Goal: Information Seeking & Learning: Check status

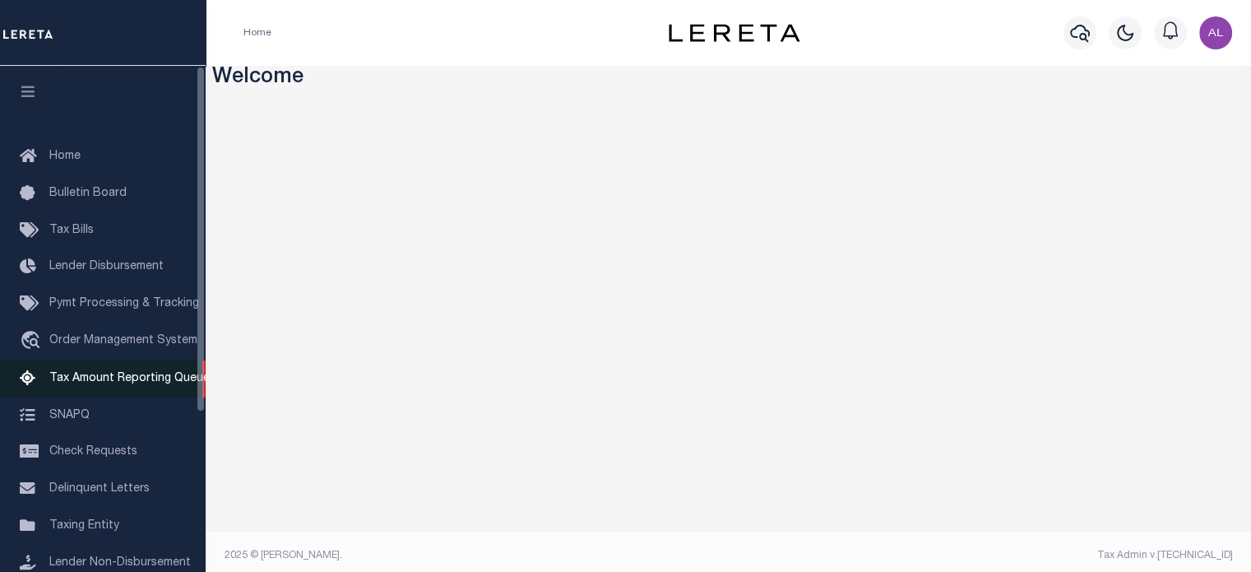
click at [136, 381] on span "Tax Amount Reporting Queue" at bounding box center [129, 379] width 160 height 12
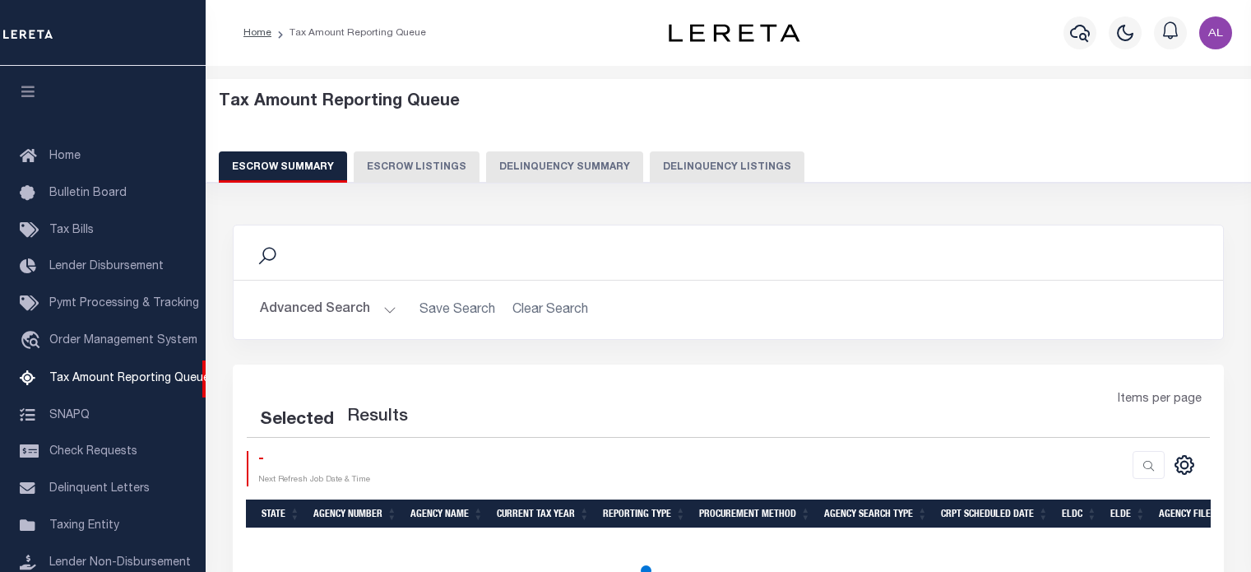
select select "100"
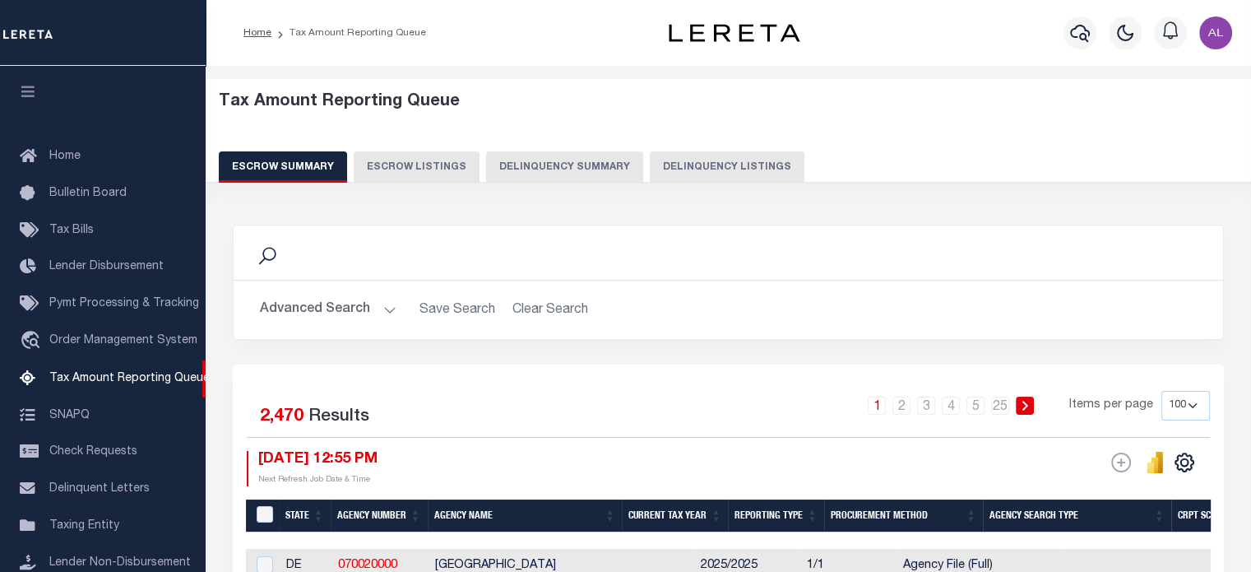
scroll to position [163, 0]
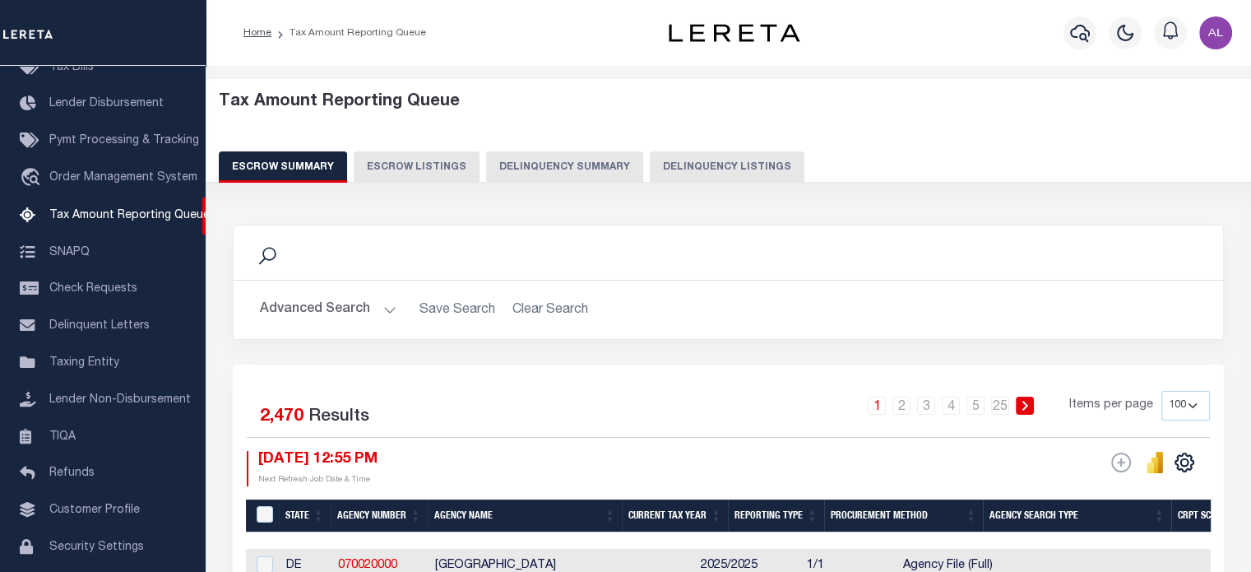
click at [569, 172] on button "Delinquency Summary" at bounding box center [564, 166] width 157 height 31
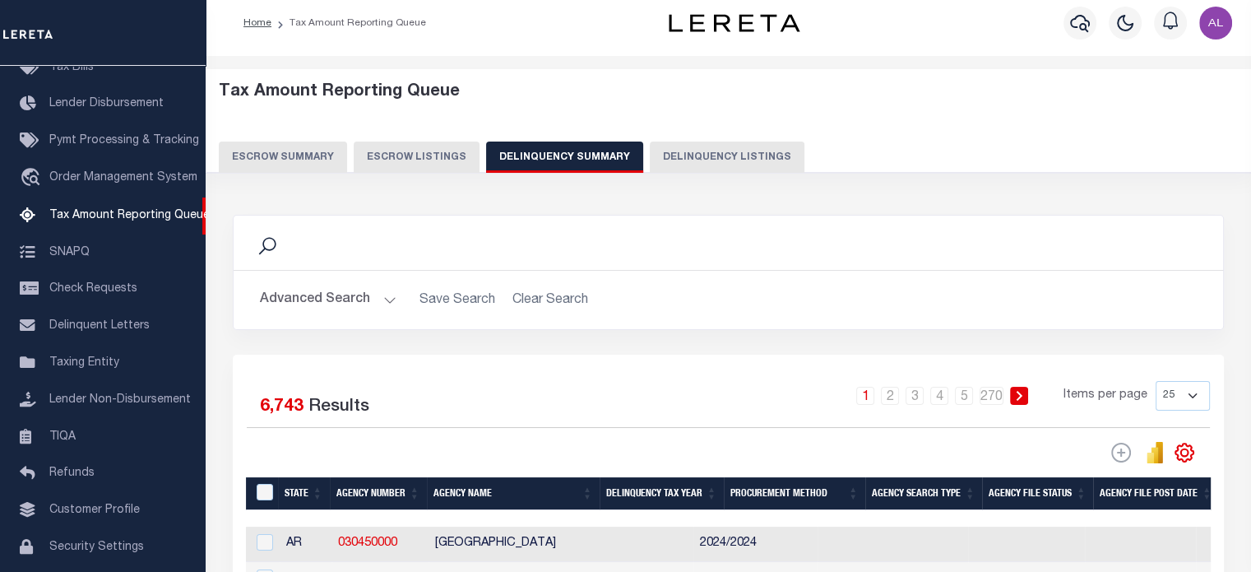
scroll to position [10, 0]
click at [372, 294] on button "Advanced Search" at bounding box center [328, 300] width 137 height 32
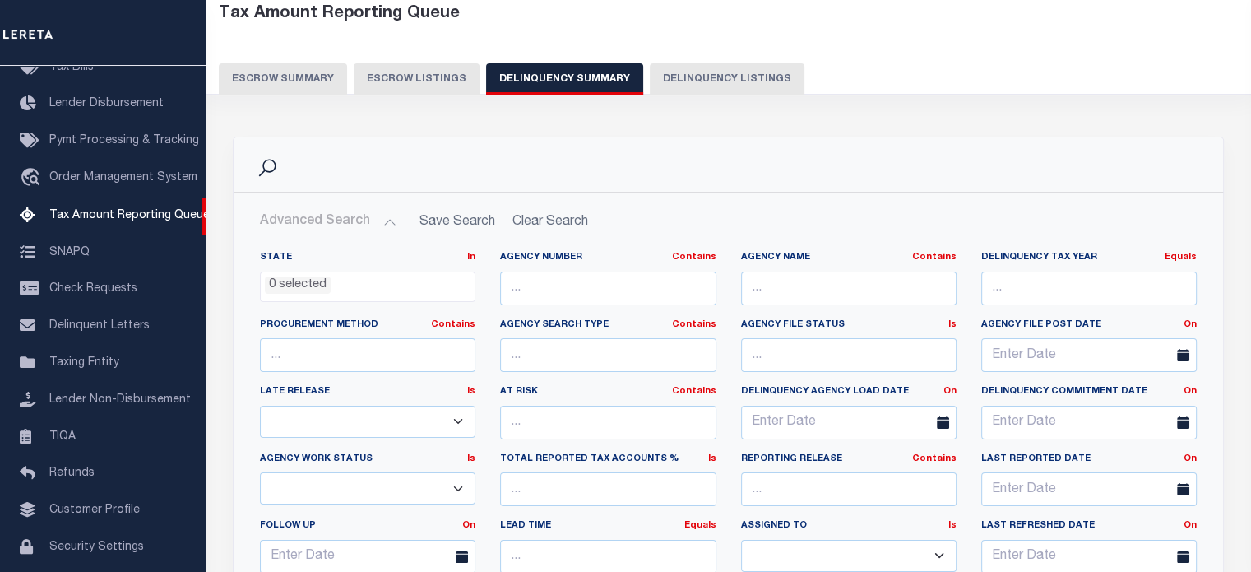
scroll to position [56, 0]
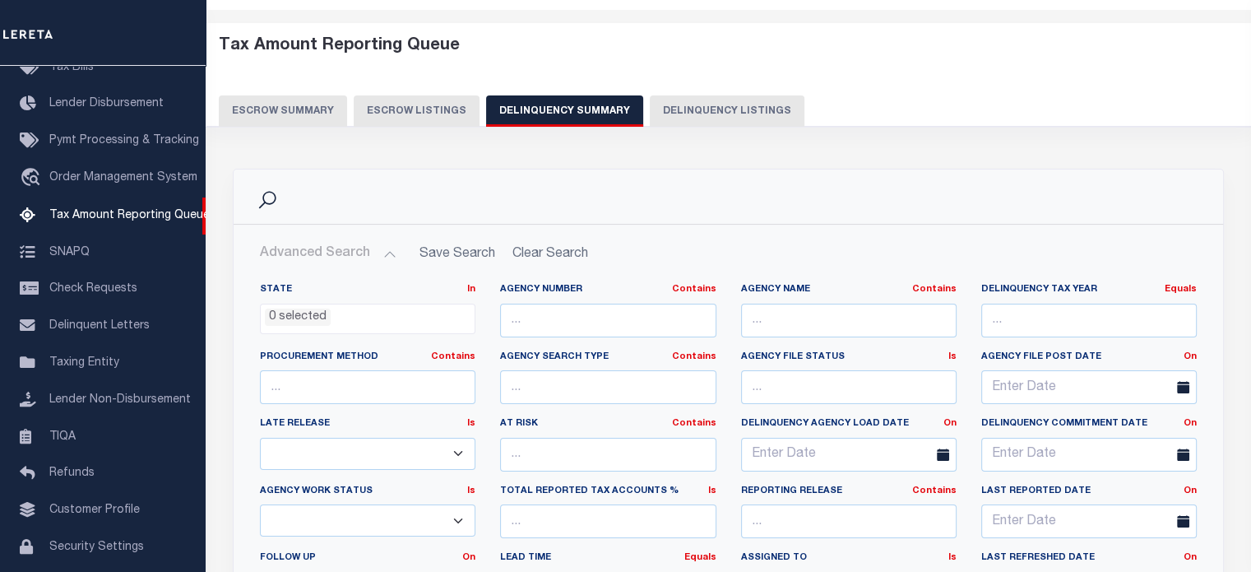
click at [701, 111] on button "Delinquency Listings" at bounding box center [727, 110] width 155 height 31
select select
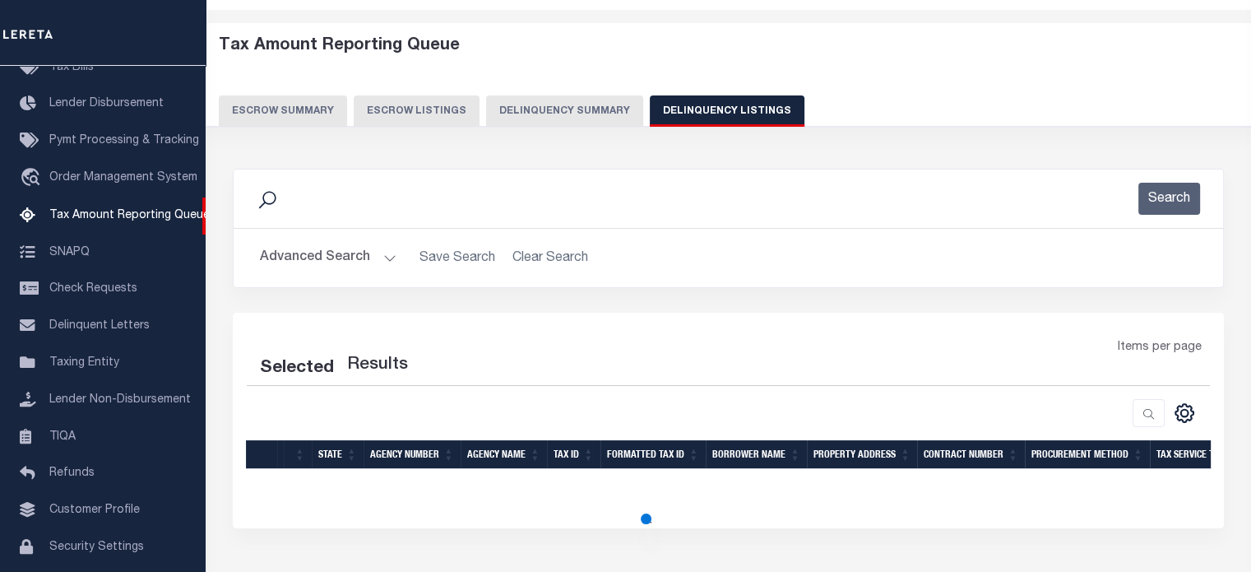
click at [389, 252] on button "Advanced Search" at bounding box center [328, 258] width 137 height 32
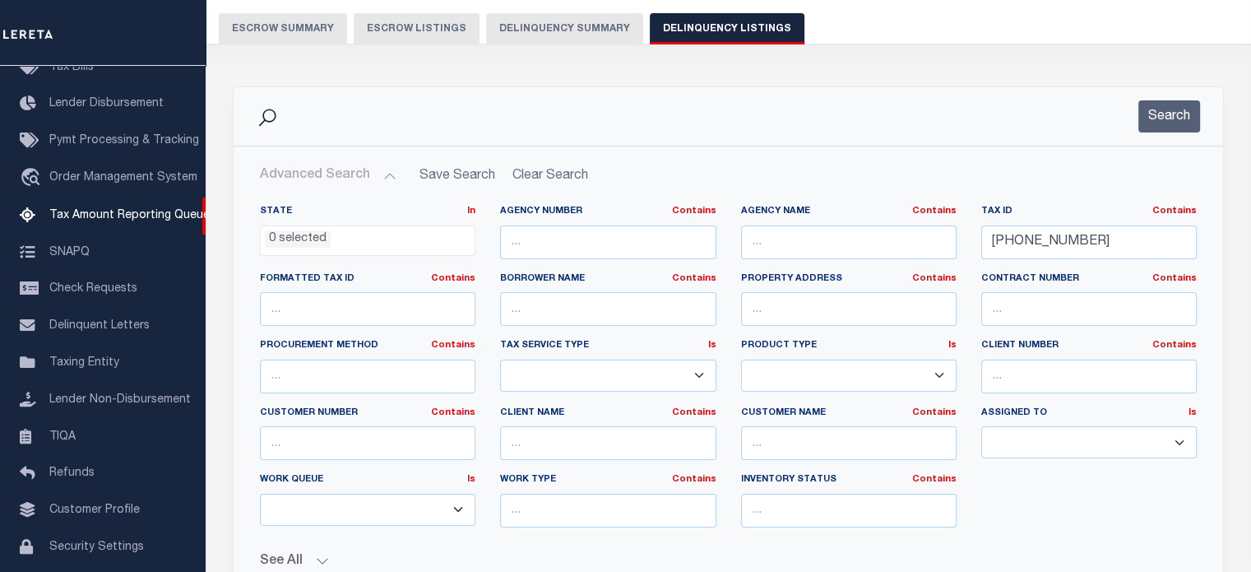
scroll to position [140, 0]
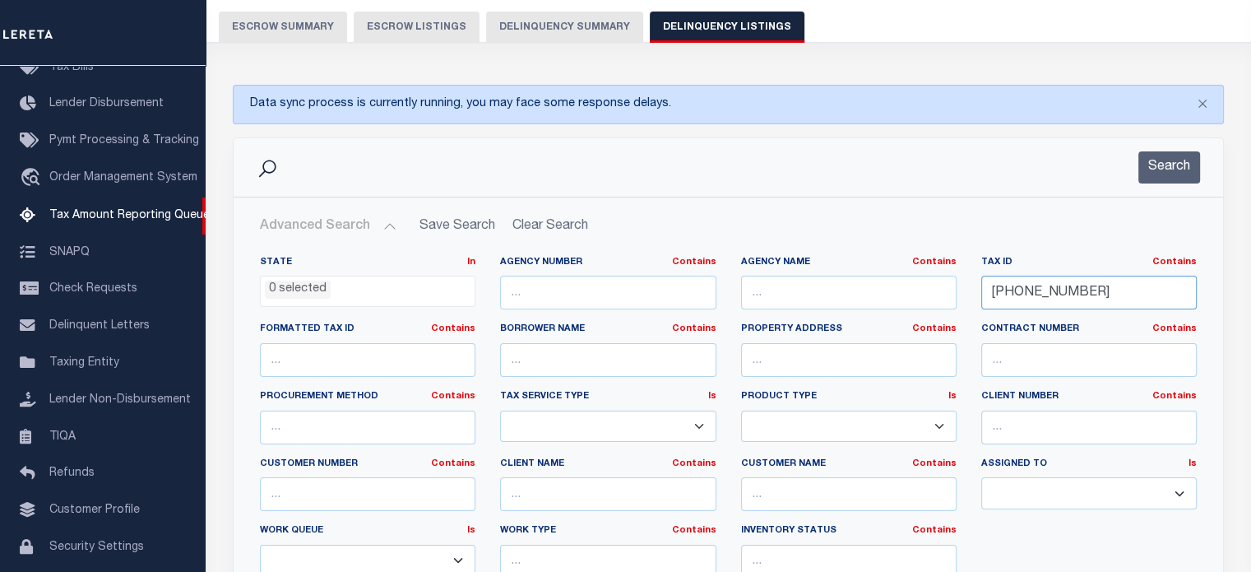
drag, startPoint x: 1109, startPoint y: 300, endPoint x: 967, endPoint y: 299, distance: 142.3
click at [967, 299] on div "State In In AK AL AR AZ CA CO CT DC DE FL GA GU HI IA ID IL IN KS KY LA MA MD M…" at bounding box center [728, 424] width 961 height 336
paste input "12021152"
type input "12021152"
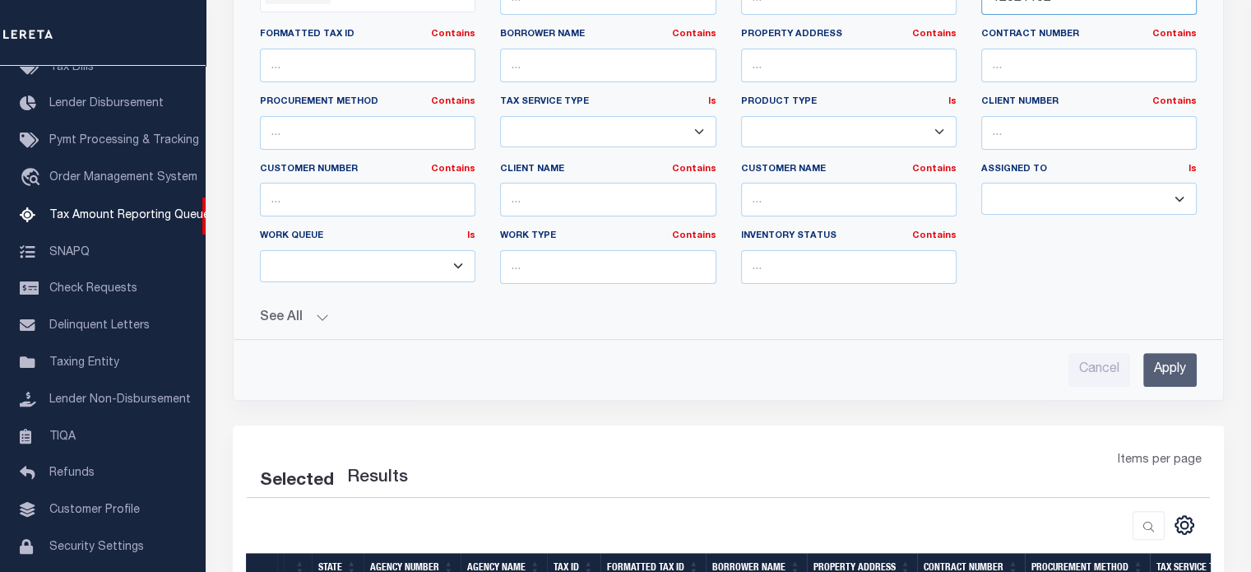
scroll to position [440, 0]
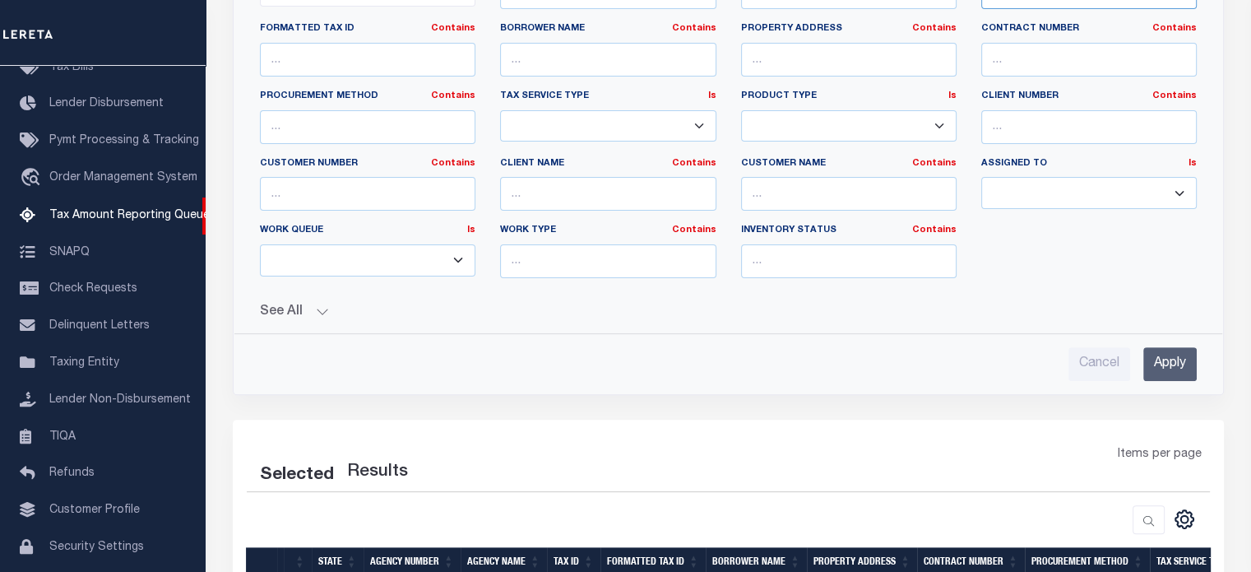
select select "100"
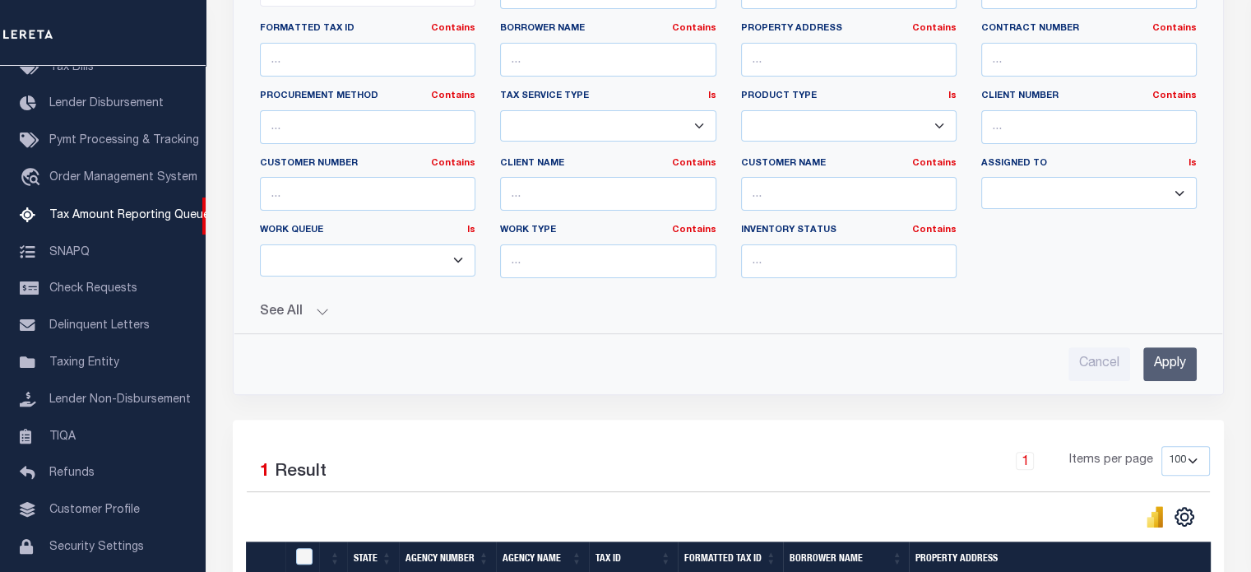
click at [309, 317] on div "State In In AK AL AR AZ CA CO CT DC DE FL GA GU HI IA ID IL IN KS KY LA MA MD M…" at bounding box center [728, 161] width 963 height 438
click at [319, 311] on button "See All" at bounding box center [728, 312] width 937 height 16
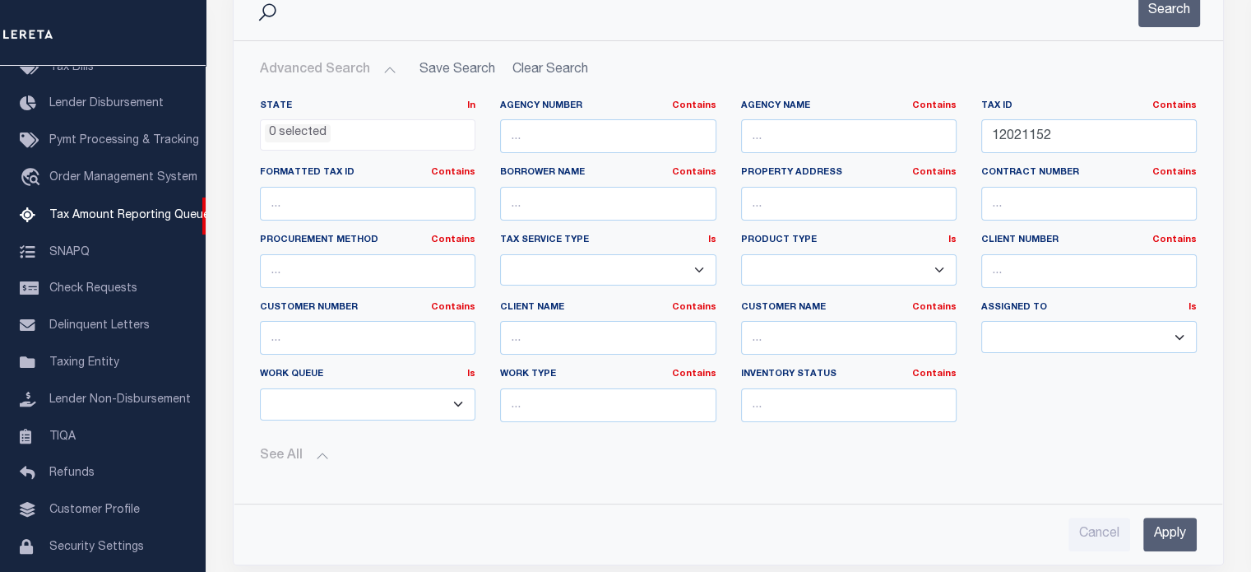
scroll to position [298, 0]
click at [1163, 532] on input "Apply" at bounding box center [1169, 533] width 53 height 34
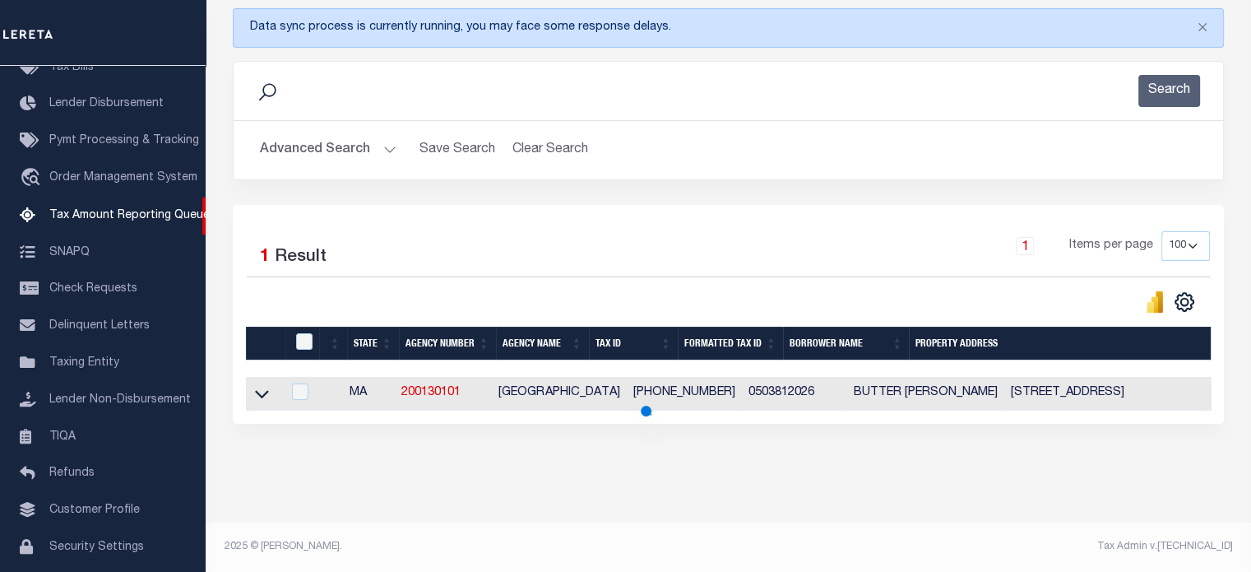
scroll to position [225, 0]
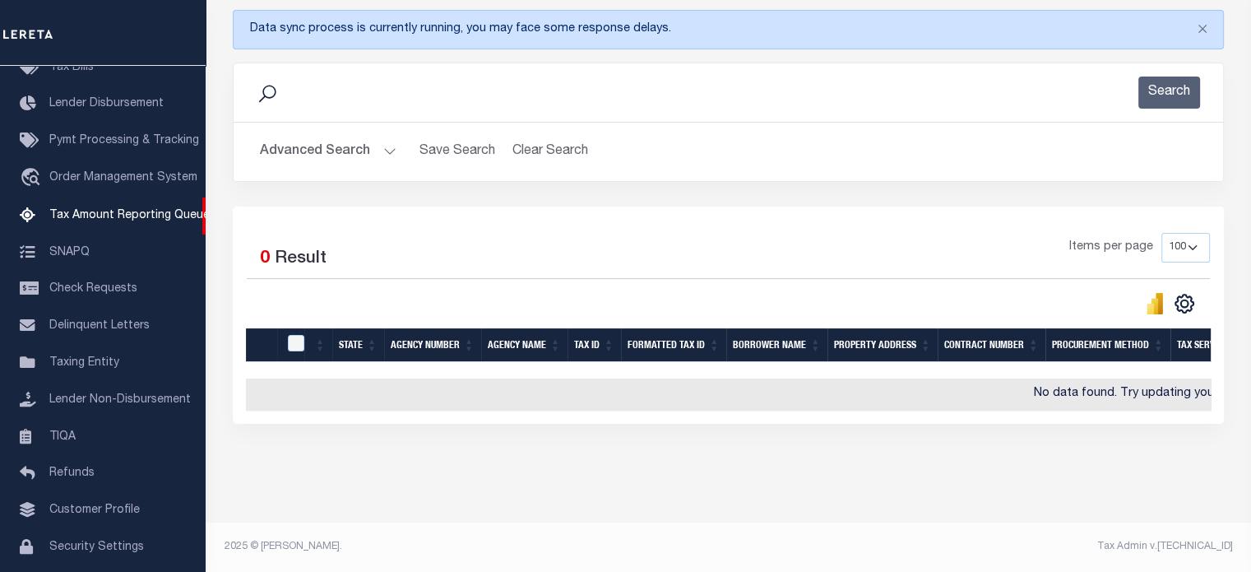
click at [378, 141] on button "Advanced Search" at bounding box center [328, 152] width 137 height 32
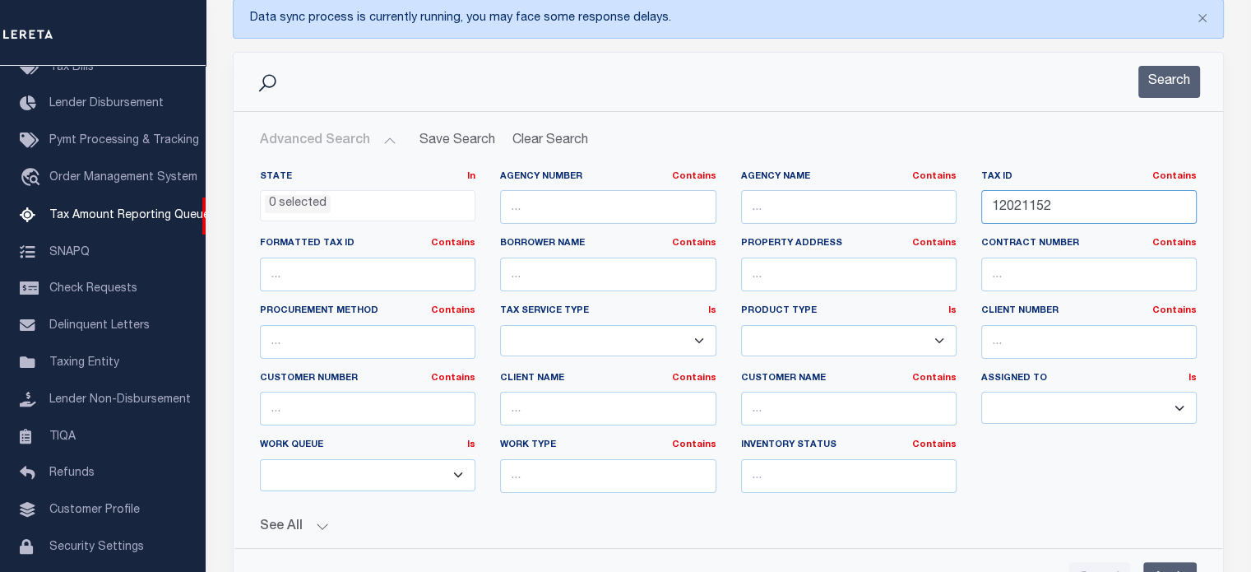
drag, startPoint x: 1072, startPoint y: 203, endPoint x: 873, endPoint y: 206, distance: 198.2
click at [873, 206] on div "State In In AK AL AR AZ CA CO CT DC DE FL GA GU HI IA ID IL IN KS KY LA MA MD M…" at bounding box center [728, 338] width 961 height 336
paste input "73097696"
type input "73097696"
click at [1177, 562] on input "Apply" at bounding box center [1169, 579] width 53 height 34
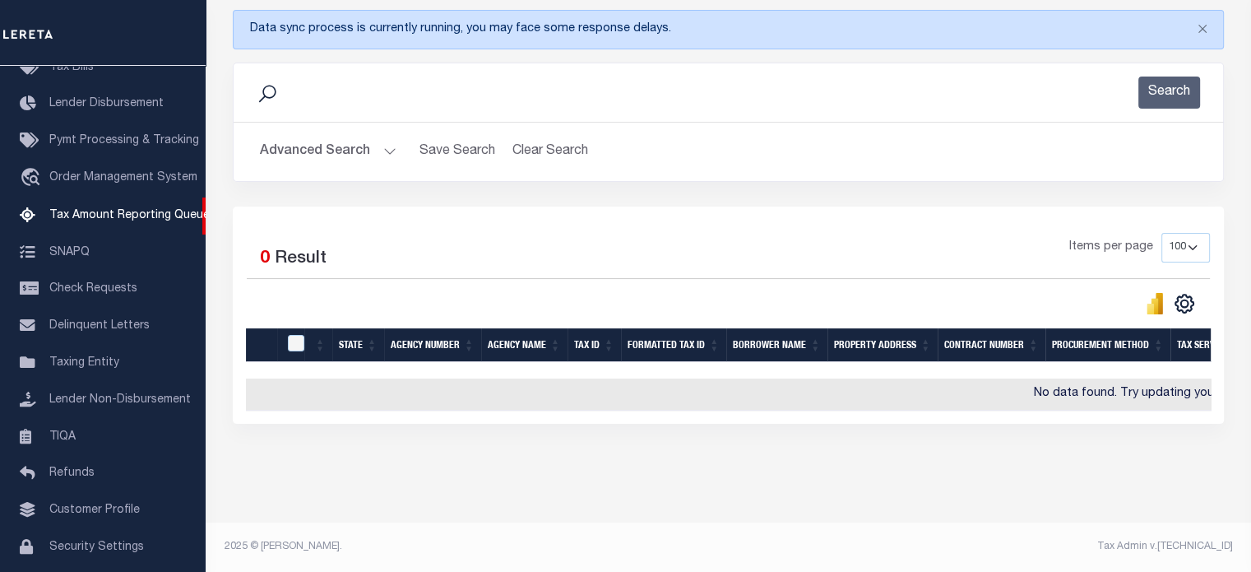
click at [391, 139] on button "Advanced Search" at bounding box center [328, 152] width 137 height 32
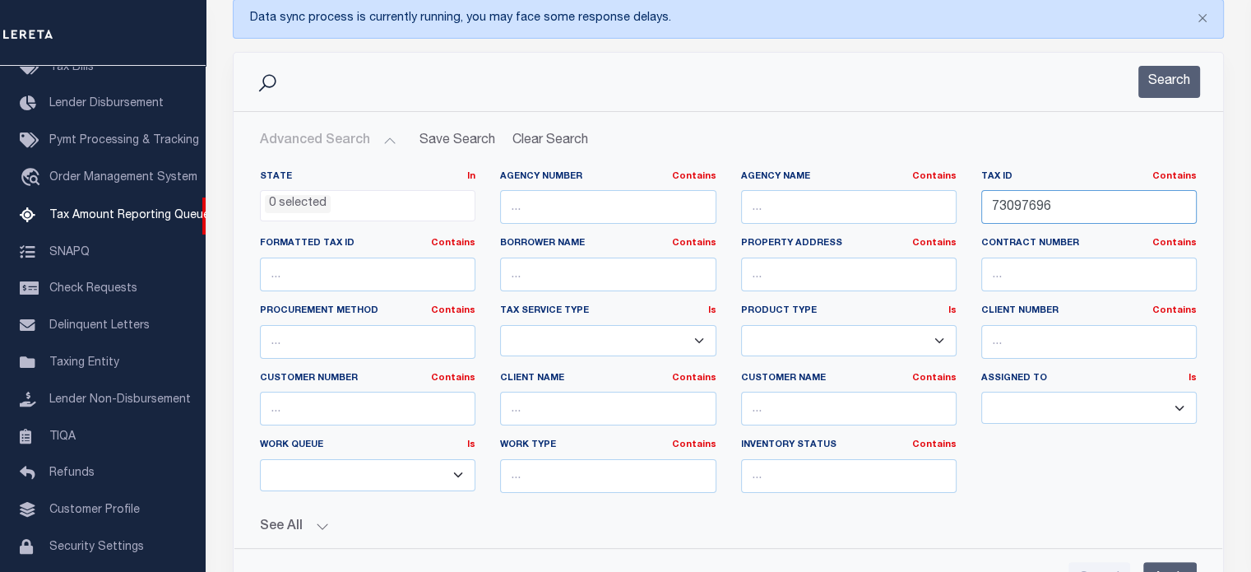
drag, startPoint x: 972, startPoint y: 219, endPoint x: 862, endPoint y: 212, distance: 110.4
click at [862, 212] on div "State In In AK AL AR AZ CA CO CT DC DE FL GA GU HI IA ID IL IN KS KY LA MA MD M…" at bounding box center [728, 338] width 961 height 336
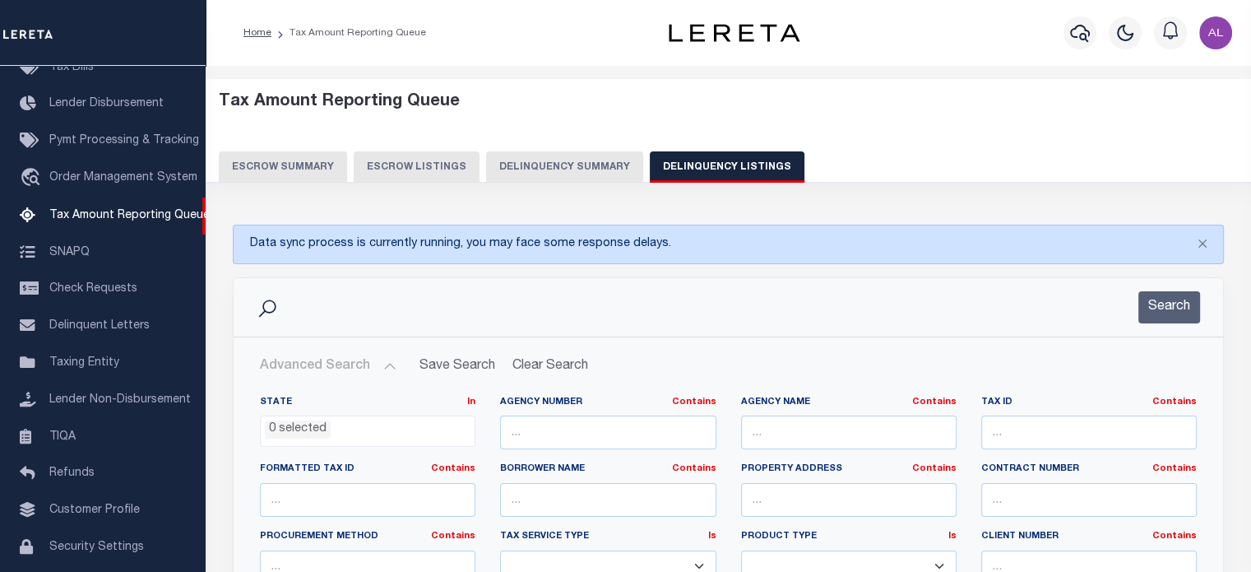
click at [546, 163] on button "Delinquency Summary" at bounding box center [564, 166] width 157 height 31
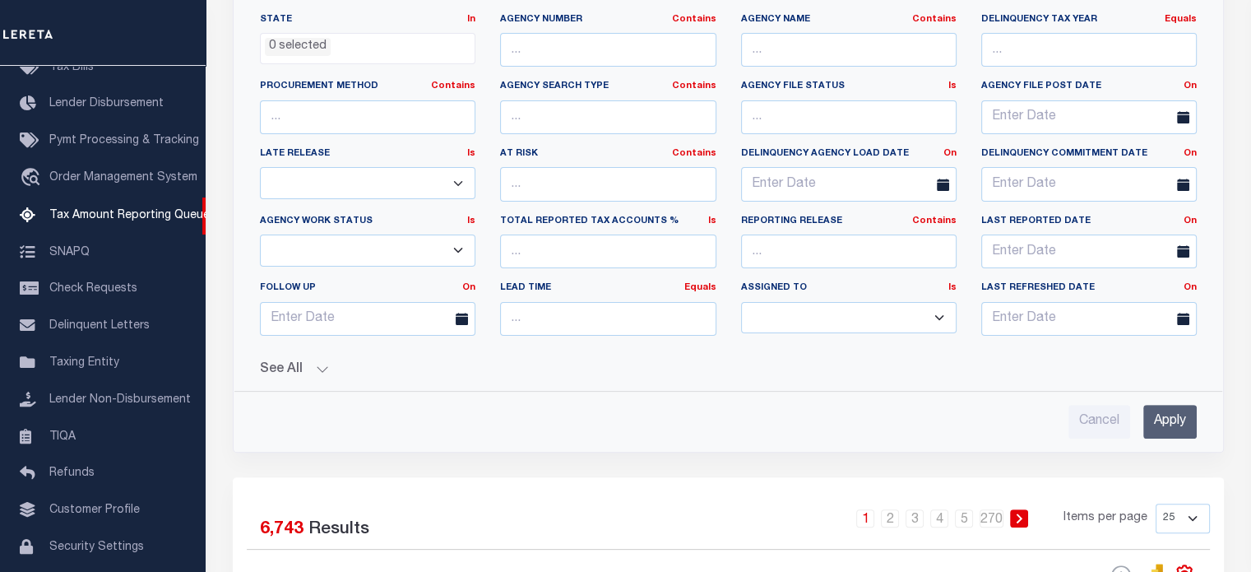
scroll to position [385, 0]
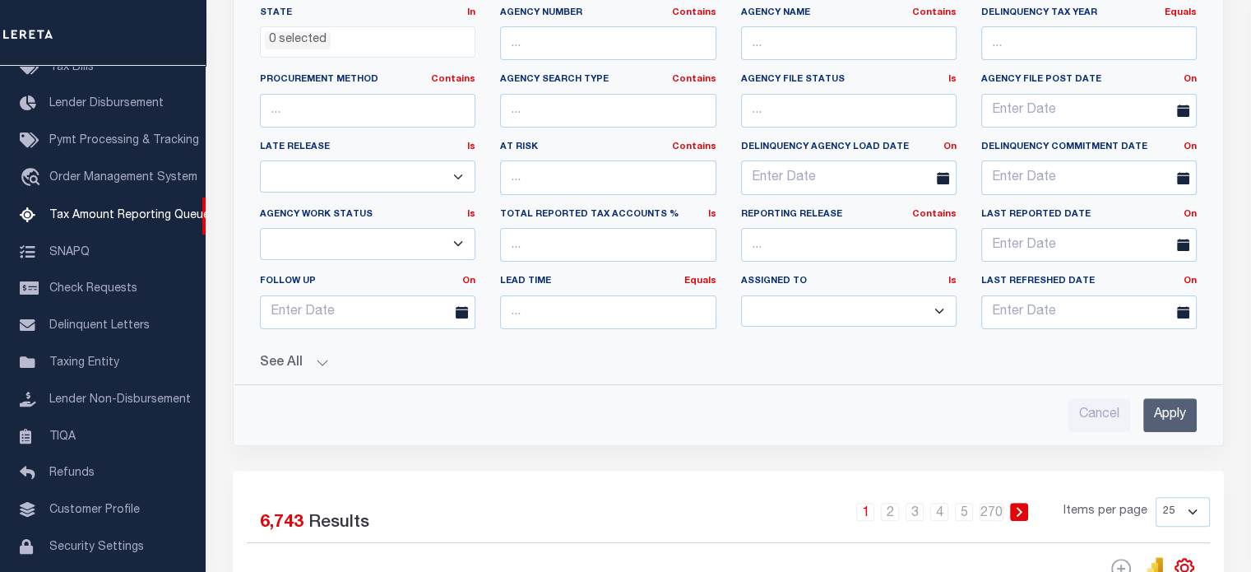
click at [322, 364] on button "See All" at bounding box center [728, 363] width 937 height 16
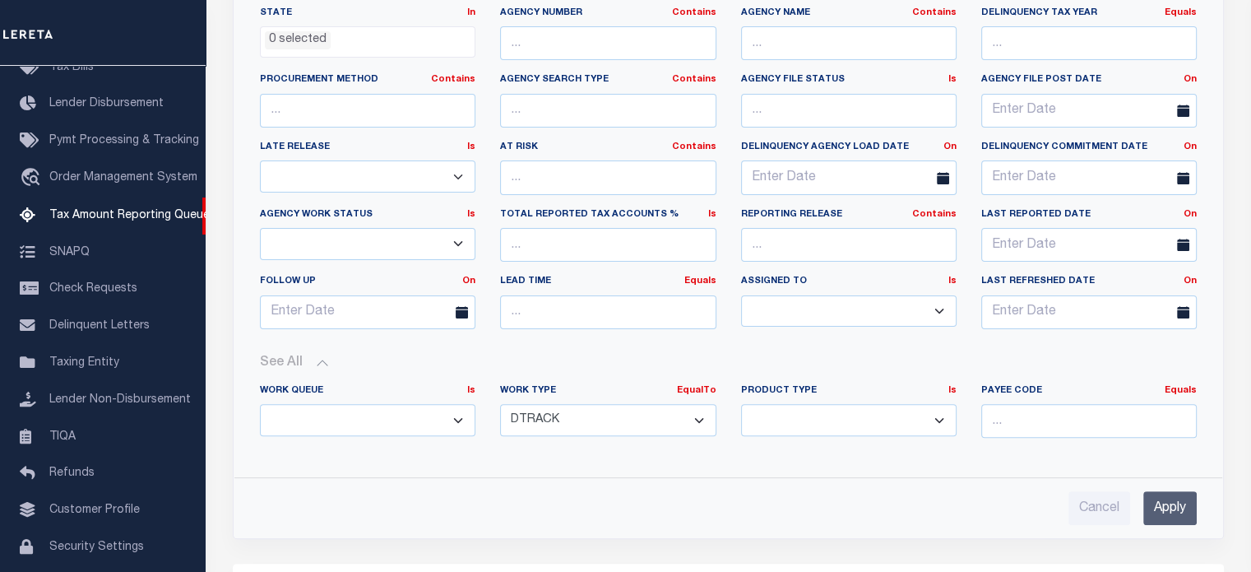
click at [570, 421] on select "Annual Delinquency Back Search Payment Status Check DTRACK" at bounding box center [607, 420] width 215 height 32
select select "AnnualDelinquency"
click at [500, 404] on select "Annual Delinquency Back Search Payment Status Check DTRACK" at bounding box center [607, 420] width 215 height 32
click at [1158, 512] on input "Apply" at bounding box center [1169, 508] width 53 height 34
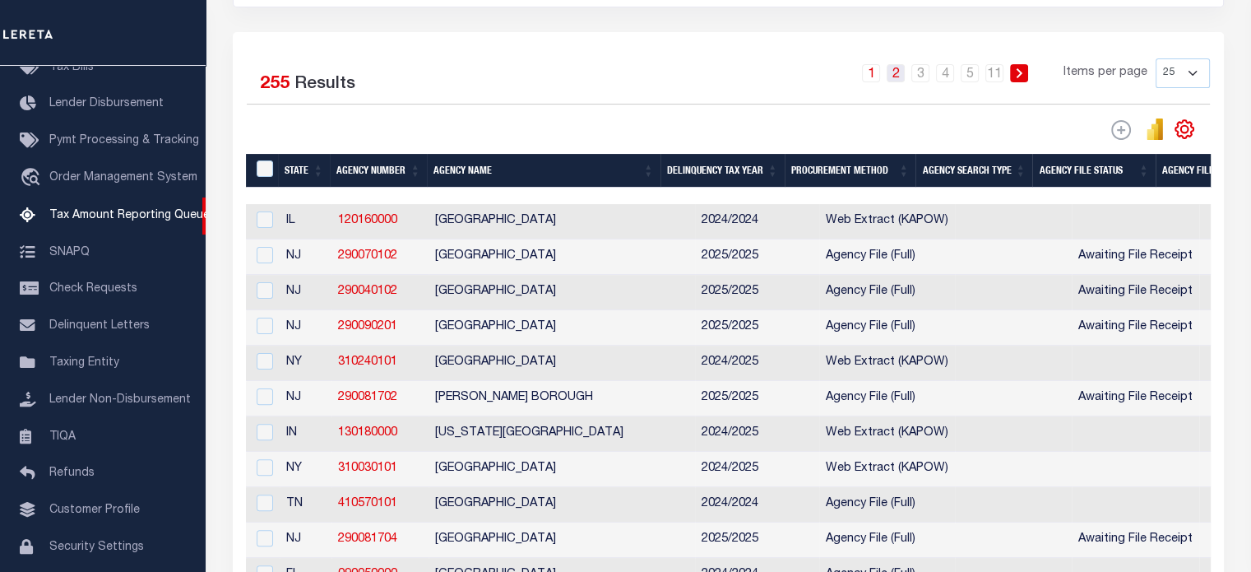
click at [894, 75] on link "2" at bounding box center [896, 73] width 18 height 18
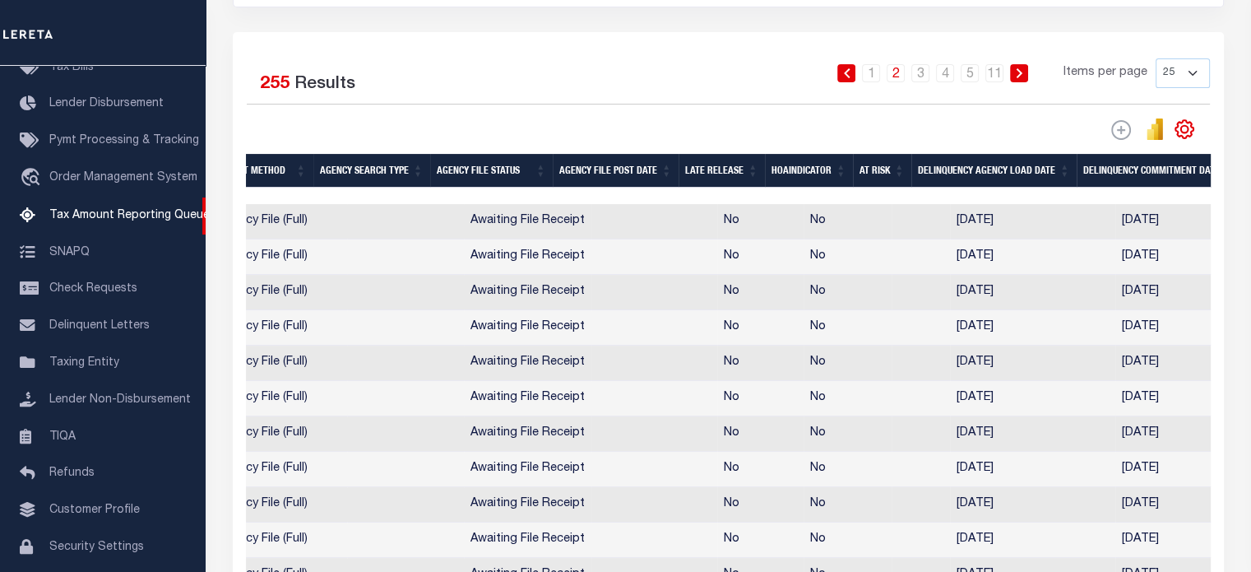
scroll to position [0, 0]
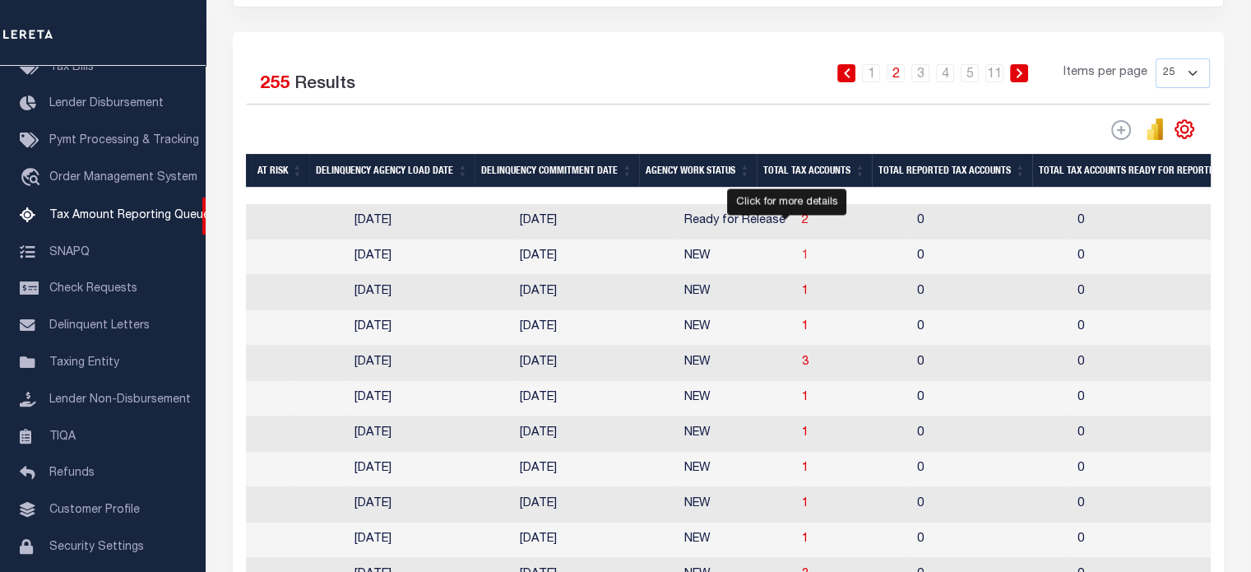
click at [802, 260] on span "1" at bounding box center [805, 256] width 7 height 12
select select "100"
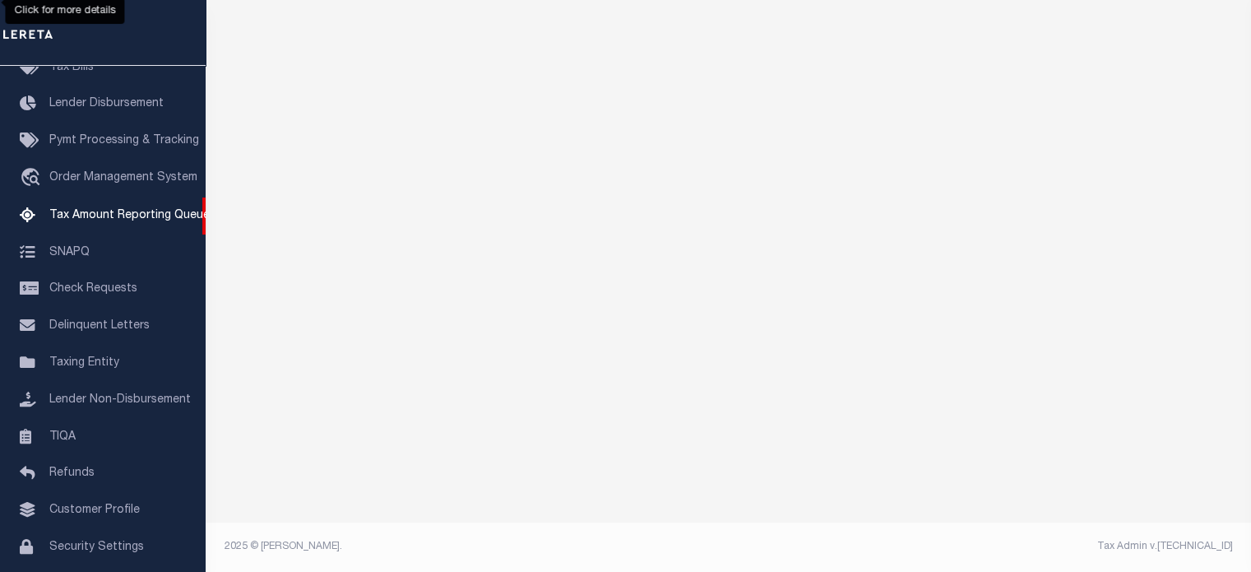
scroll to position [211, 0]
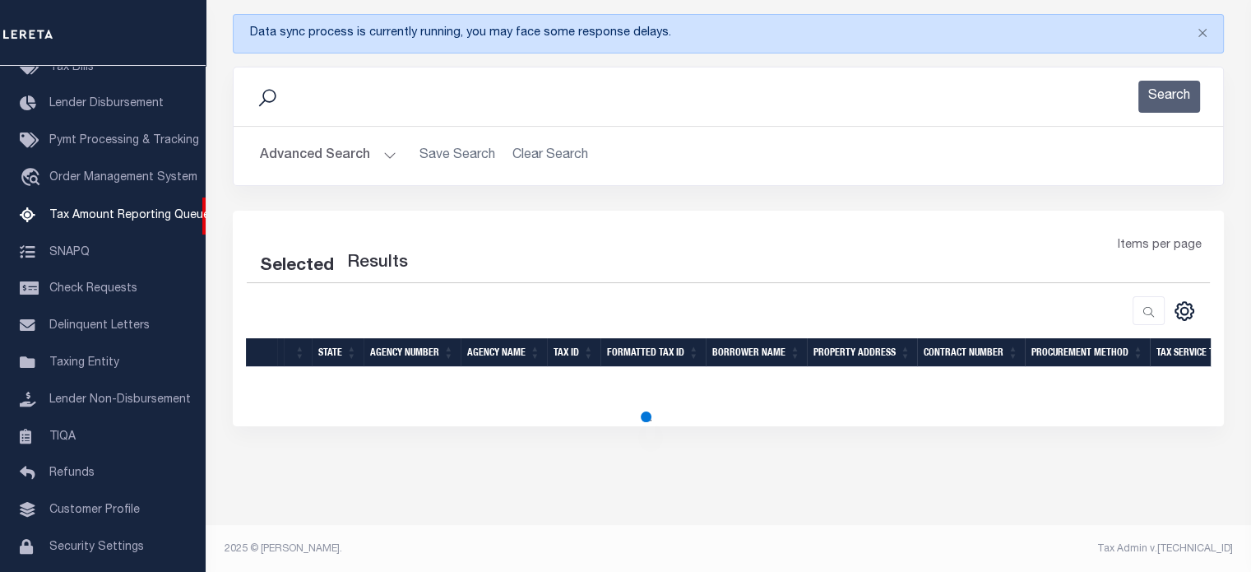
select select "100"
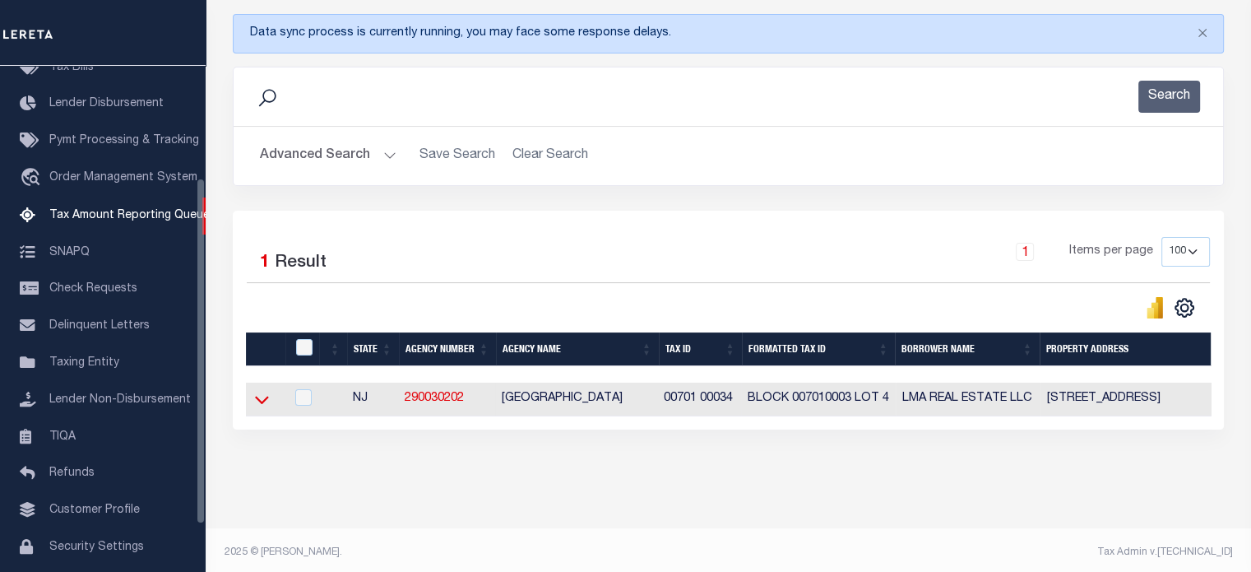
click at [260, 408] on icon at bounding box center [262, 399] width 14 height 17
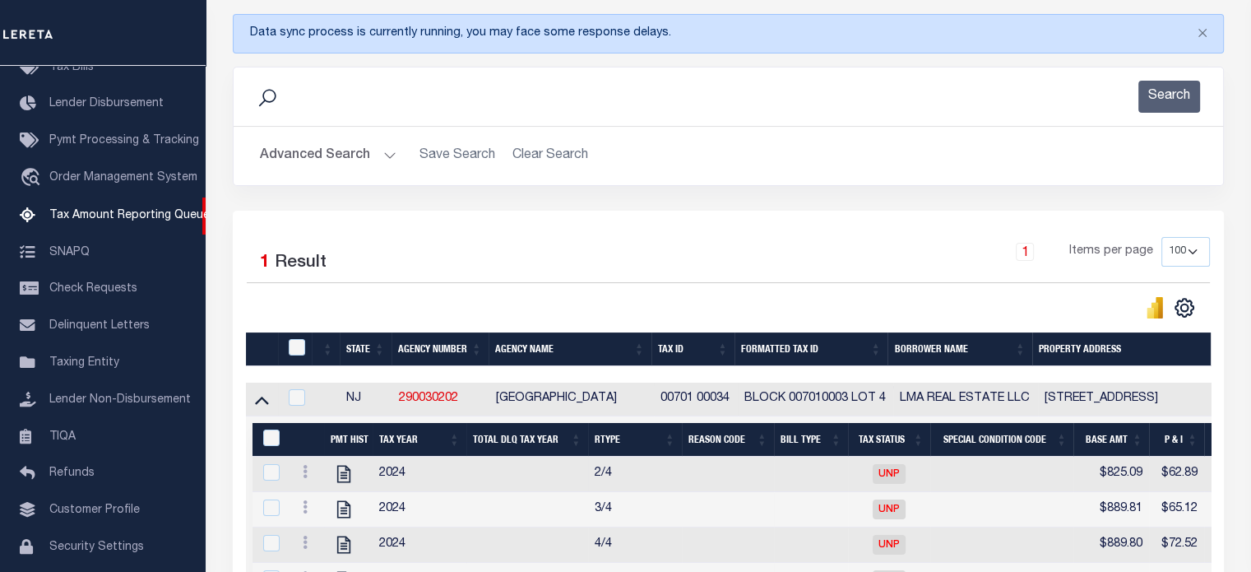
scroll to position [299, 0]
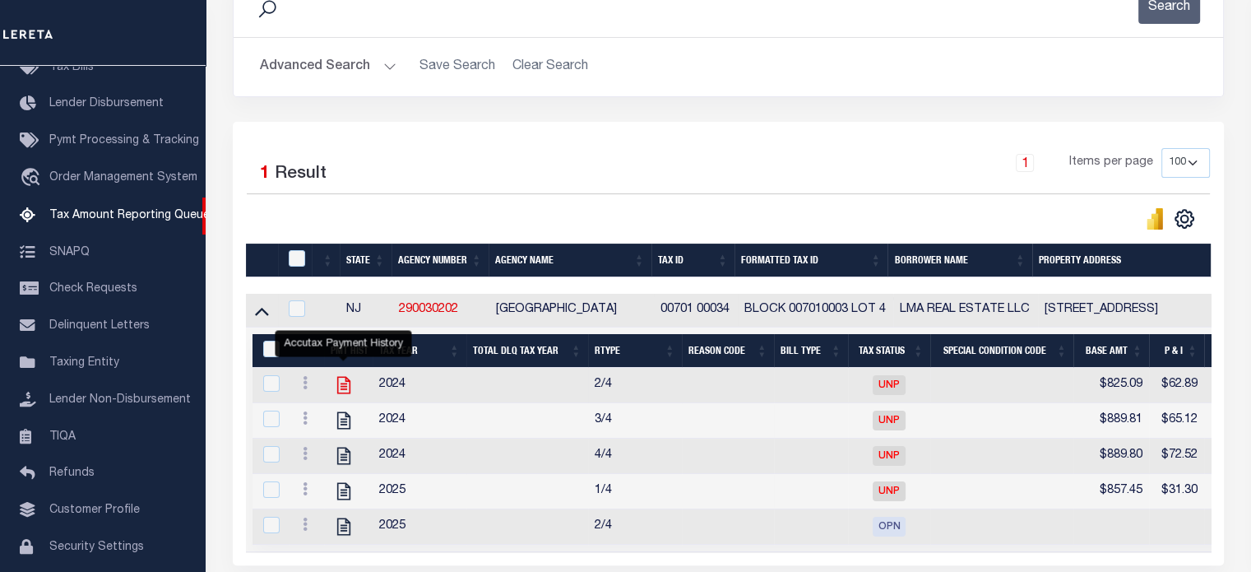
click at [345, 387] on icon "" at bounding box center [343, 385] width 13 height 17
checkbox input "true"
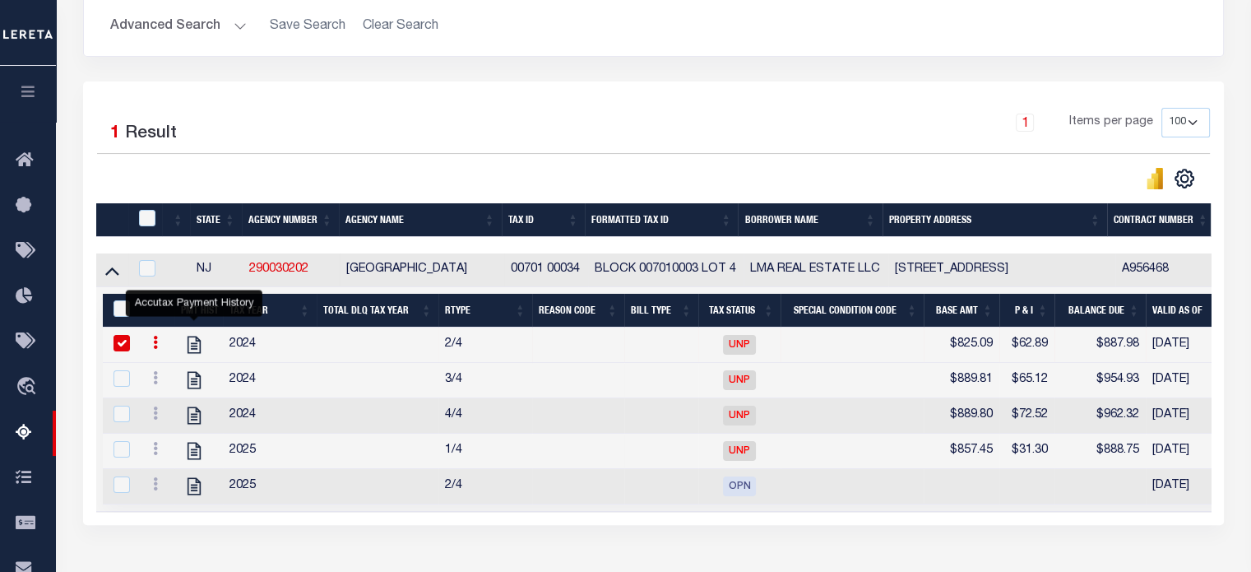
scroll to position [0, 0]
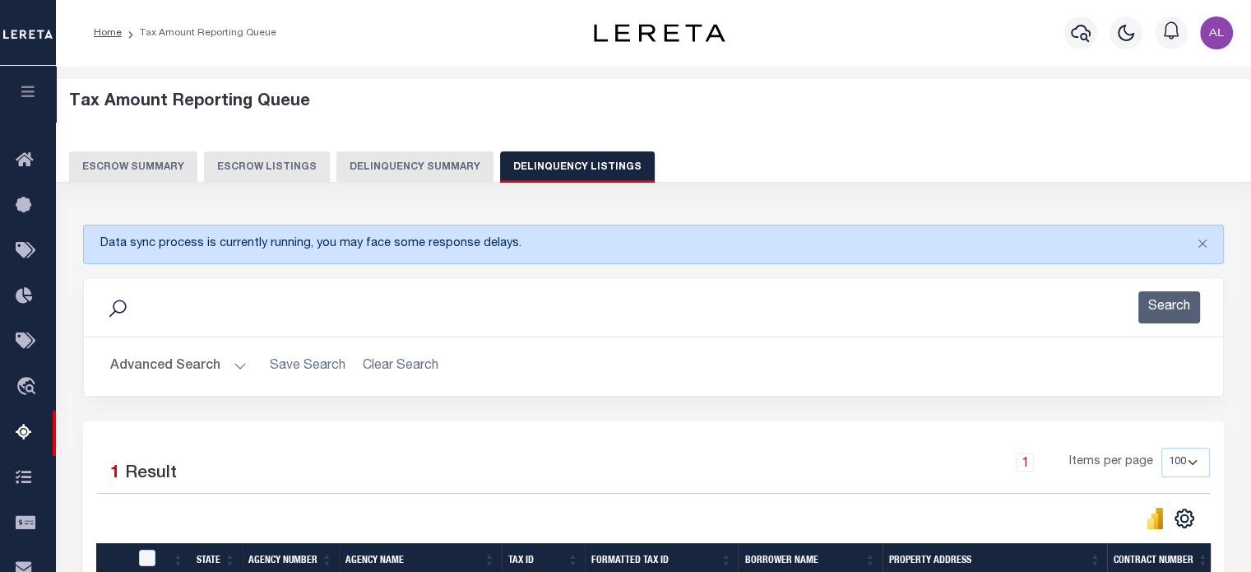
click at [237, 368] on button "Advanced Search" at bounding box center [178, 366] width 137 height 32
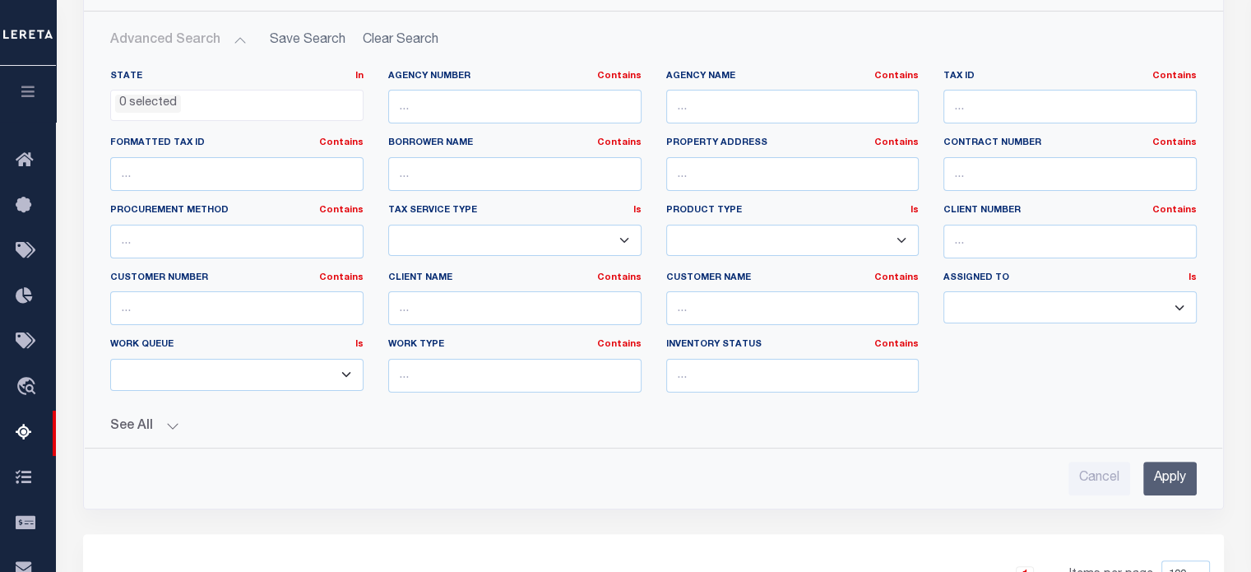
scroll to position [260, 0]
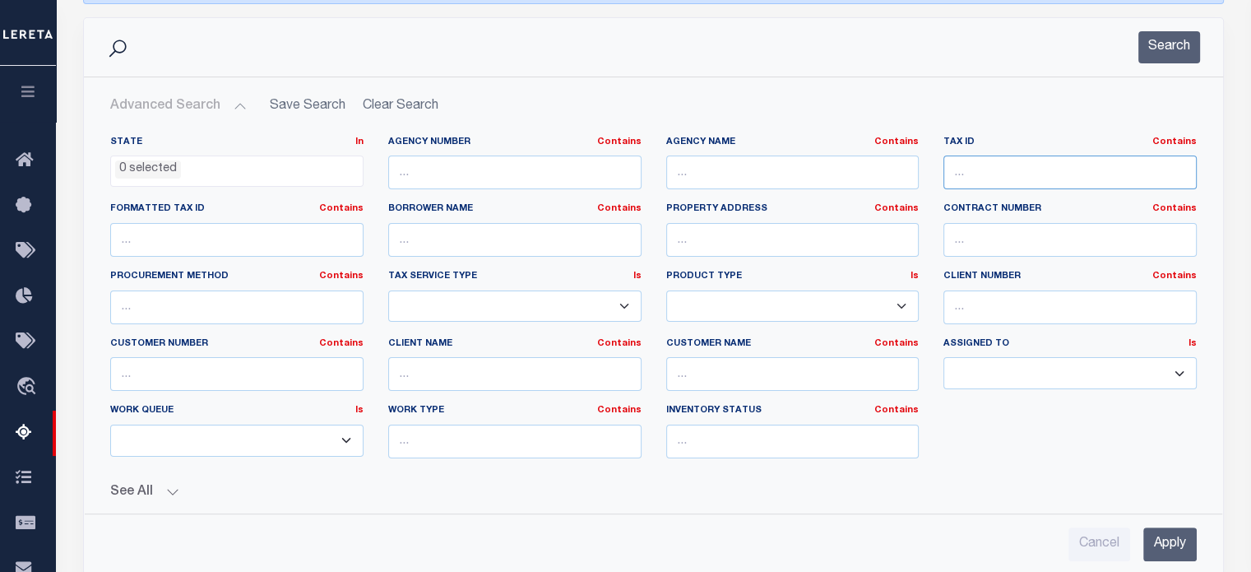
click at [1012, 178] on input "text" at bounding box center [1069, 172] width 253 height 34
paste input "14 -0047-0003-139-9"
type input "14 -0047-0003-139-9"
click at [1186, 552] on input "Apply" at bounding box center [1169, 544] width 53 height 34
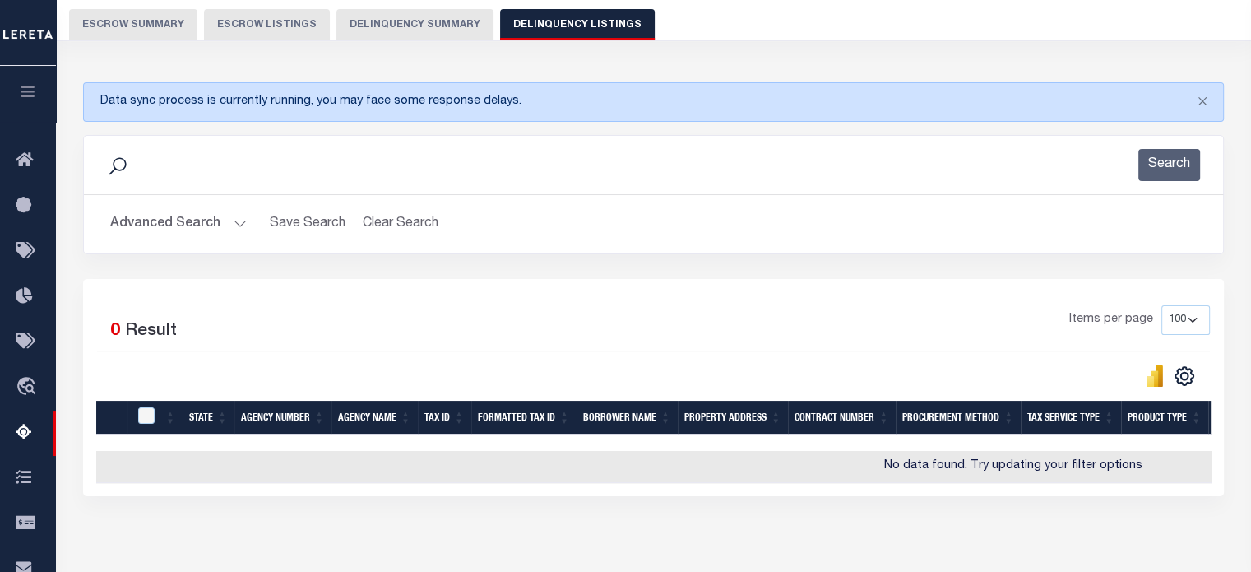
scroll to position [141, 0]
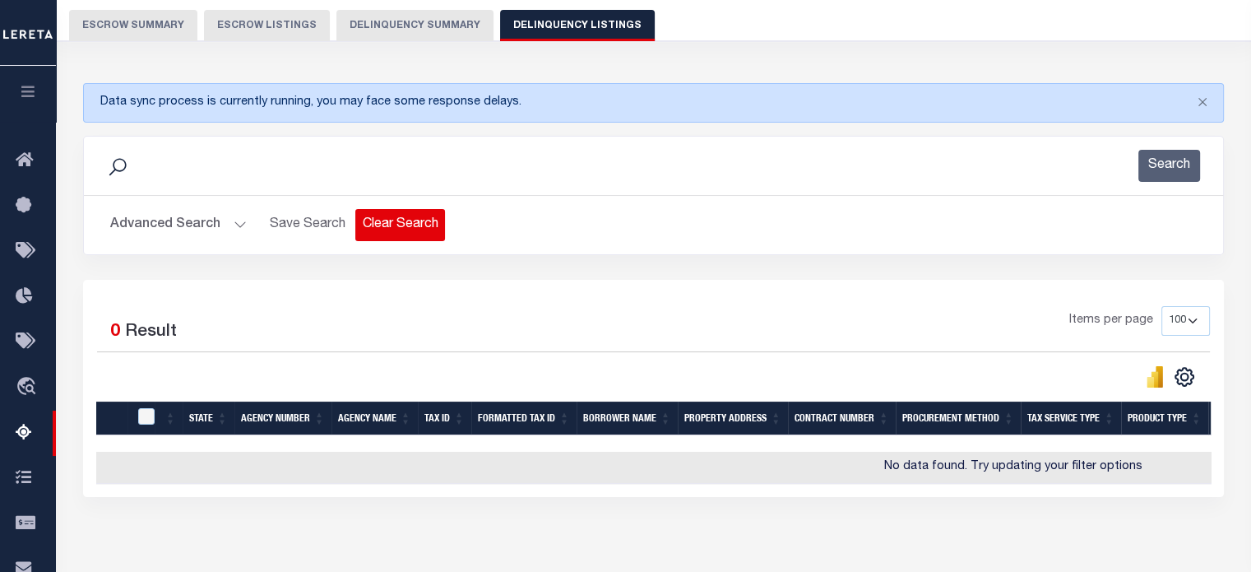
click at [412, 233] on button "Clear Search" at bounding box center [400, 225] width 90 height 32
select select
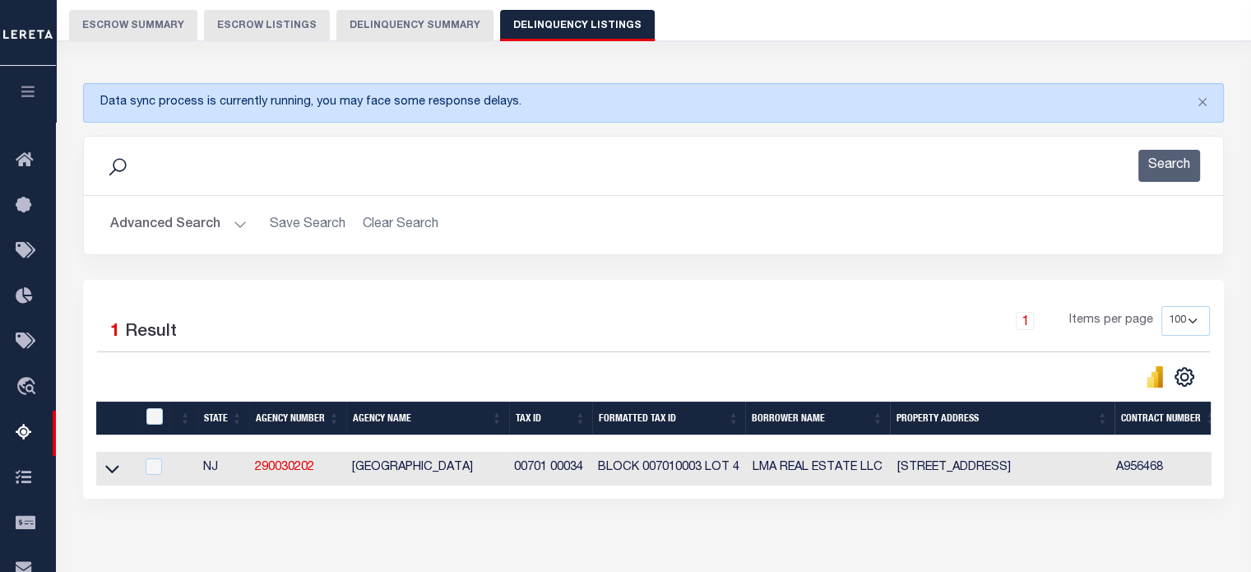
click at [238, 217] on button "Advanced Search" at bounding box center [178, 225] width 137 height 32
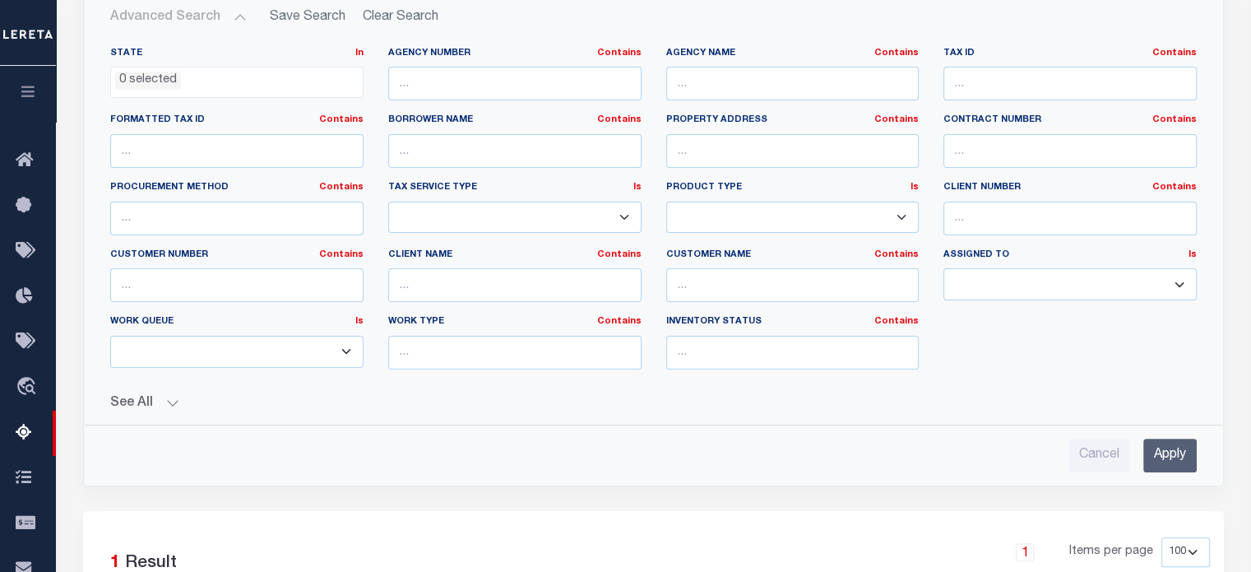
scroll to position [353, 0]
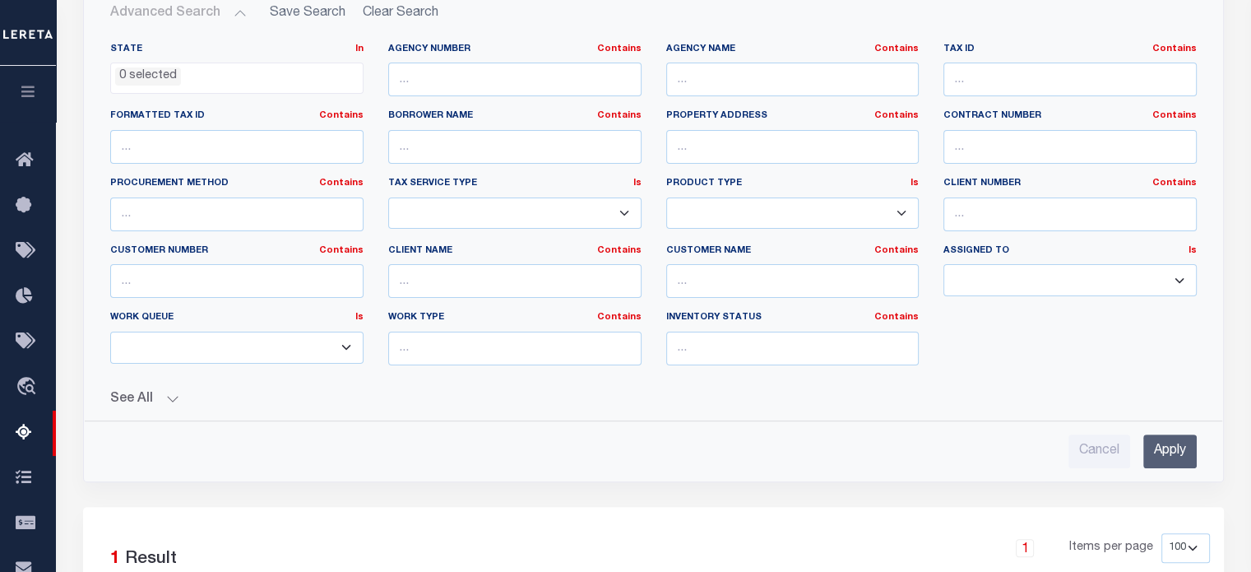
click at [171, 398] on button "See All" at bounding box center [653, 399] width 1086 height 16
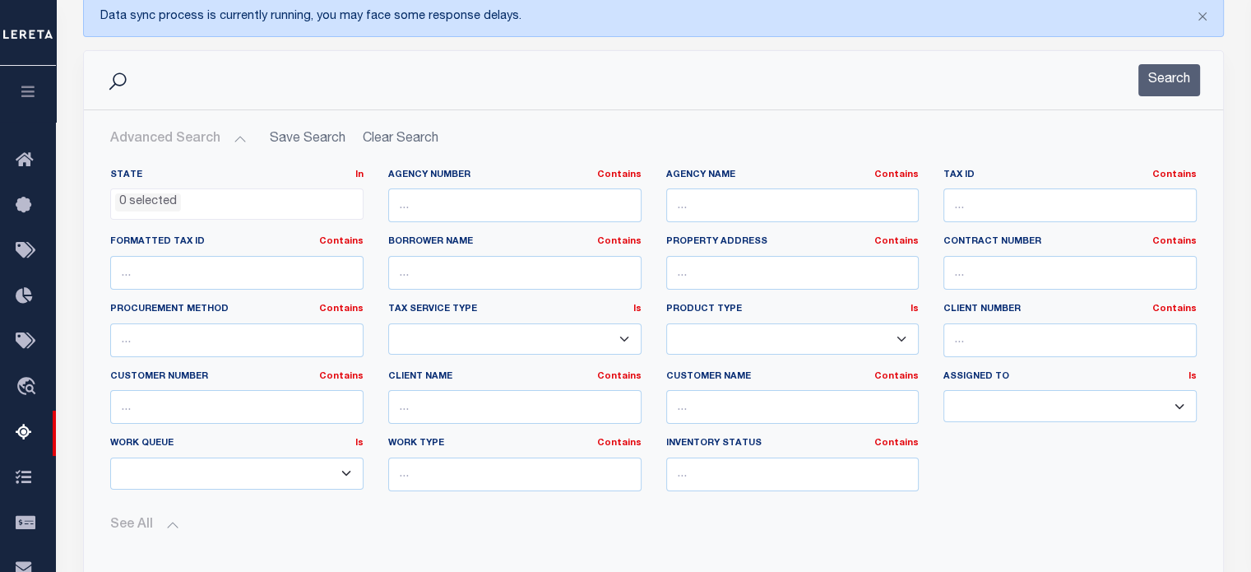
scroll to position [224, 0]
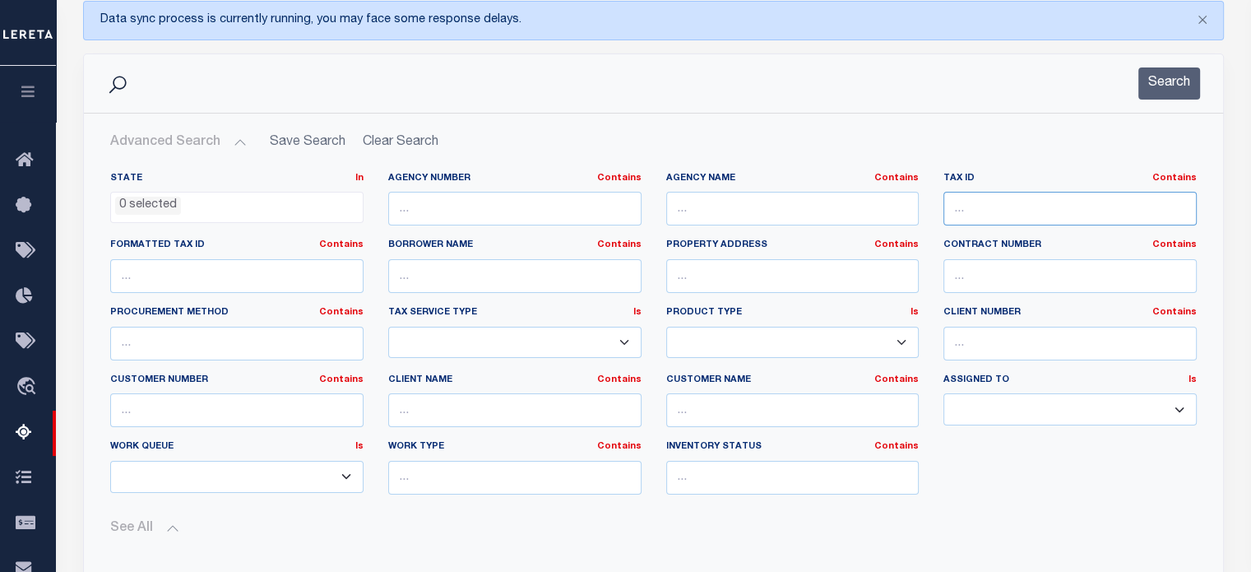
click at [990, 204] on input "text" at bounding box center [1069, 209] width 253 height 34
paste input "14 -0047-0003-139-9"
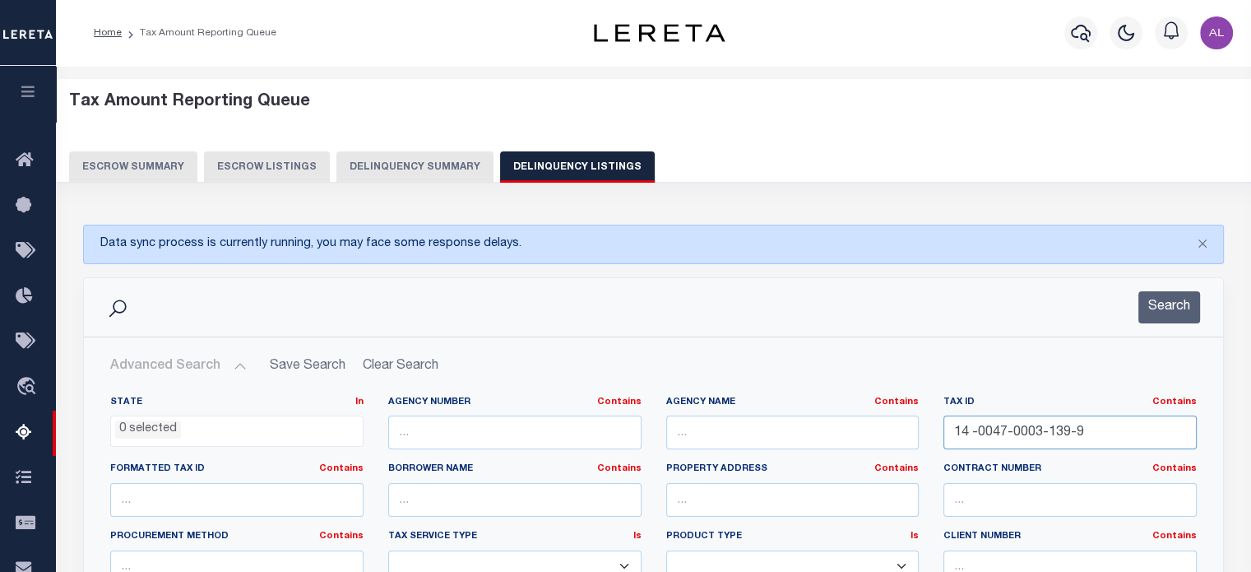
scroll to position [145, 0]
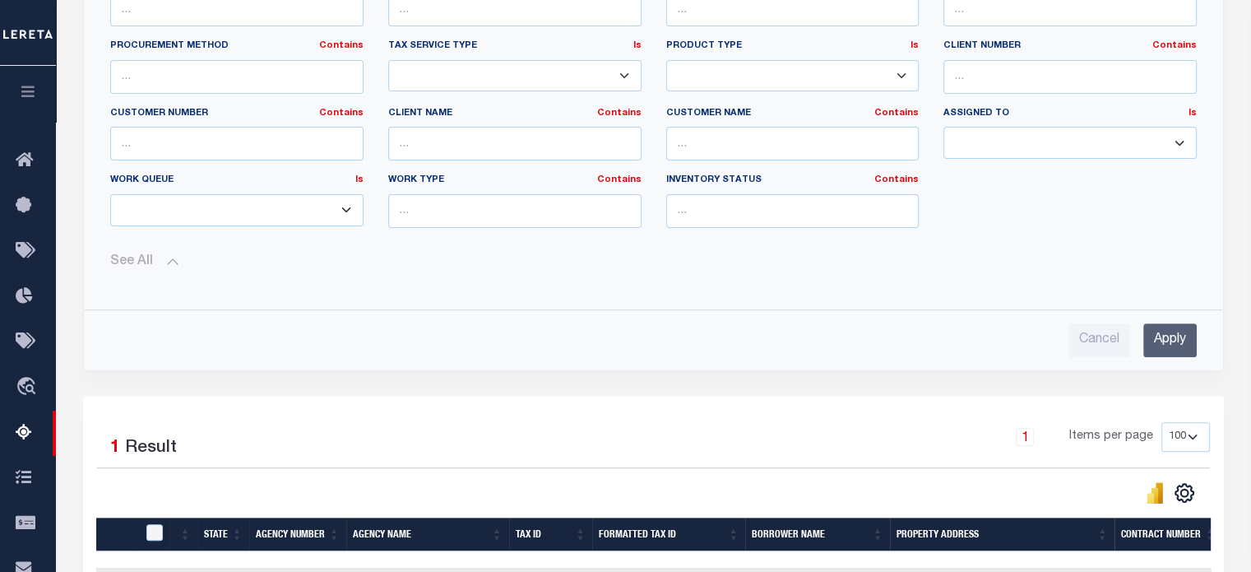
click at [1178, 331] on input "Apply" at bounding box center [1169, 340] width 53 height 34
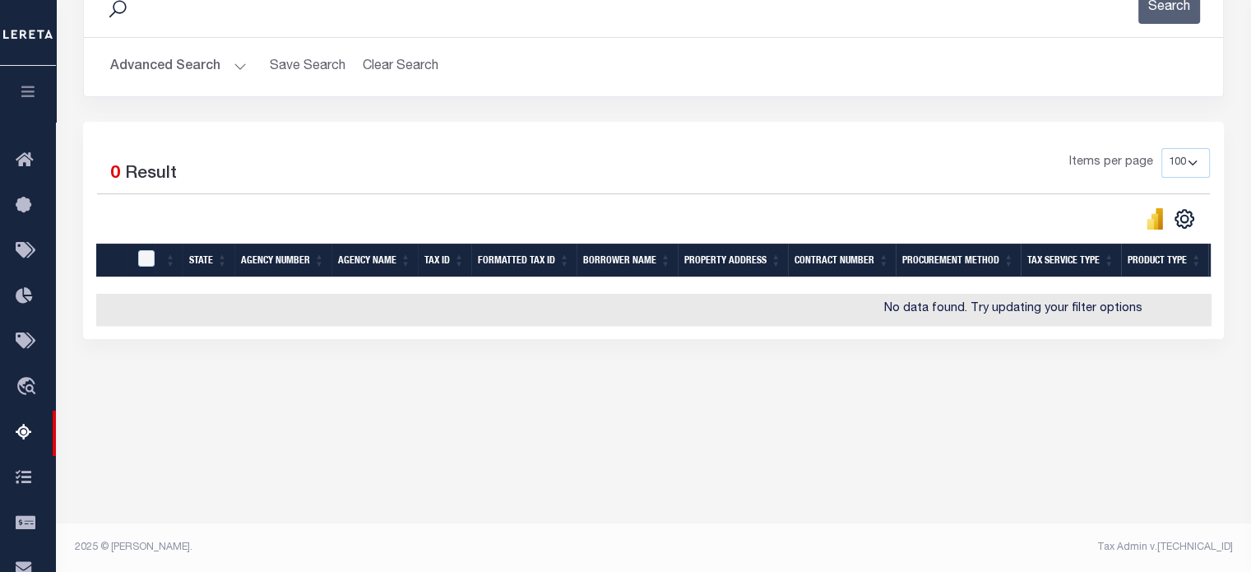
scroll to position [237, 0]
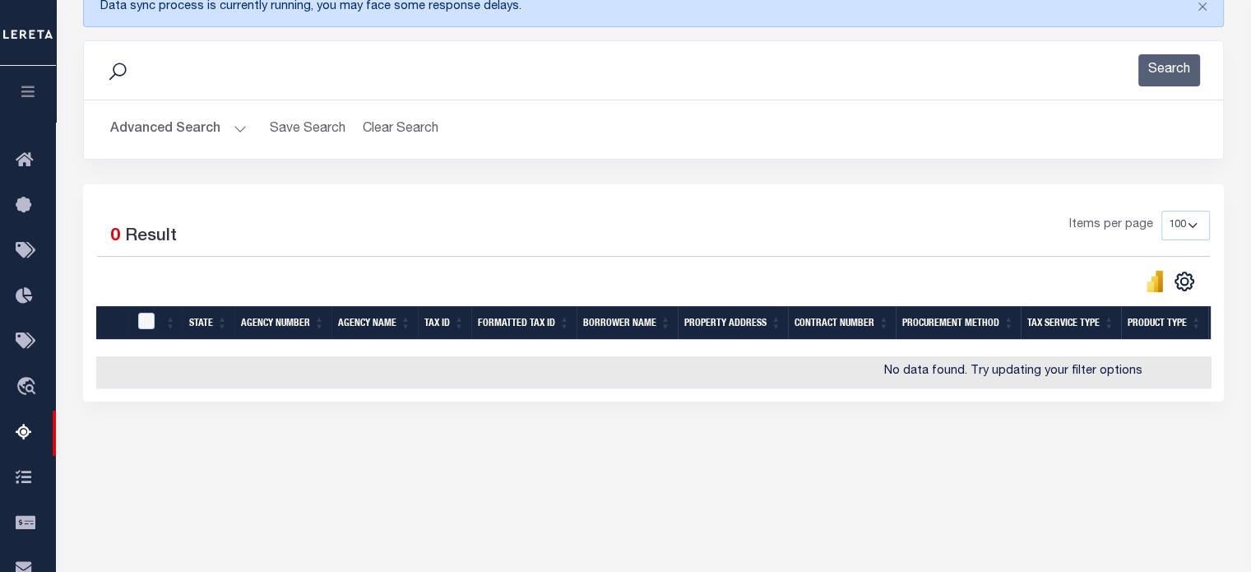
click at [229, 123] on button "Advanced Search" at bounding box center [178, 129] width 137 height 32
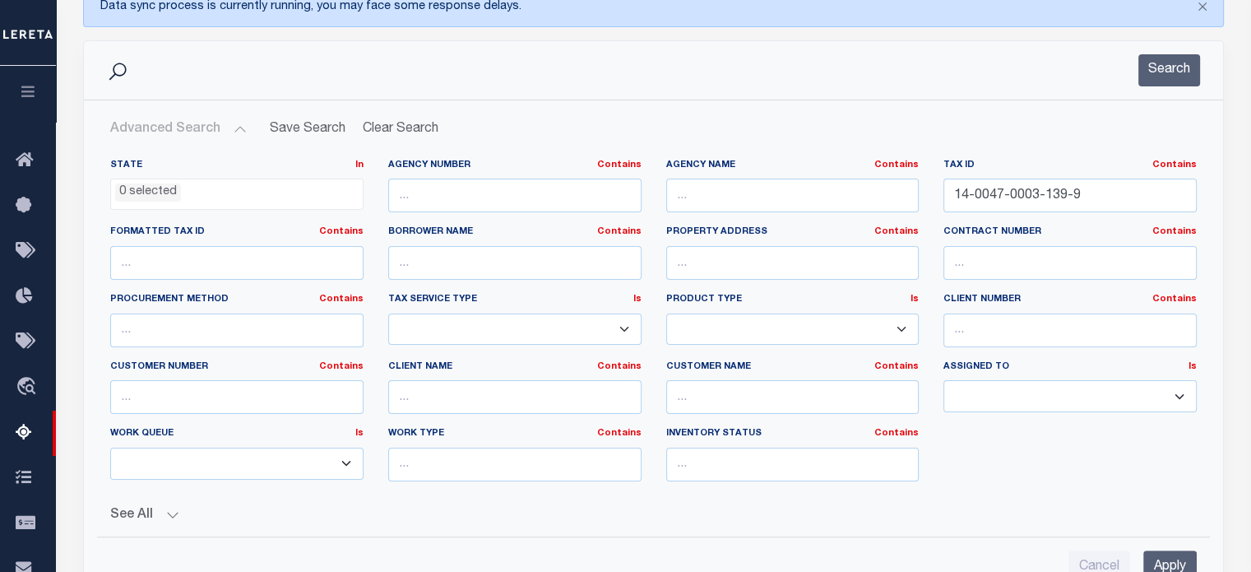
click at [1152, 170] on label "Tax ID Contains Contains Is" at bounding box center [1069, 166] width 253 height 14
click at [1146, 180] on input "14-0047-0003-139-9" at bounding box center [1069, 195] width 253 height 34
paste input "871012900"
type input "871012900"
click at [1174, 550] on input "Apply" at bounding box center [1169, 567] width 53 height 34
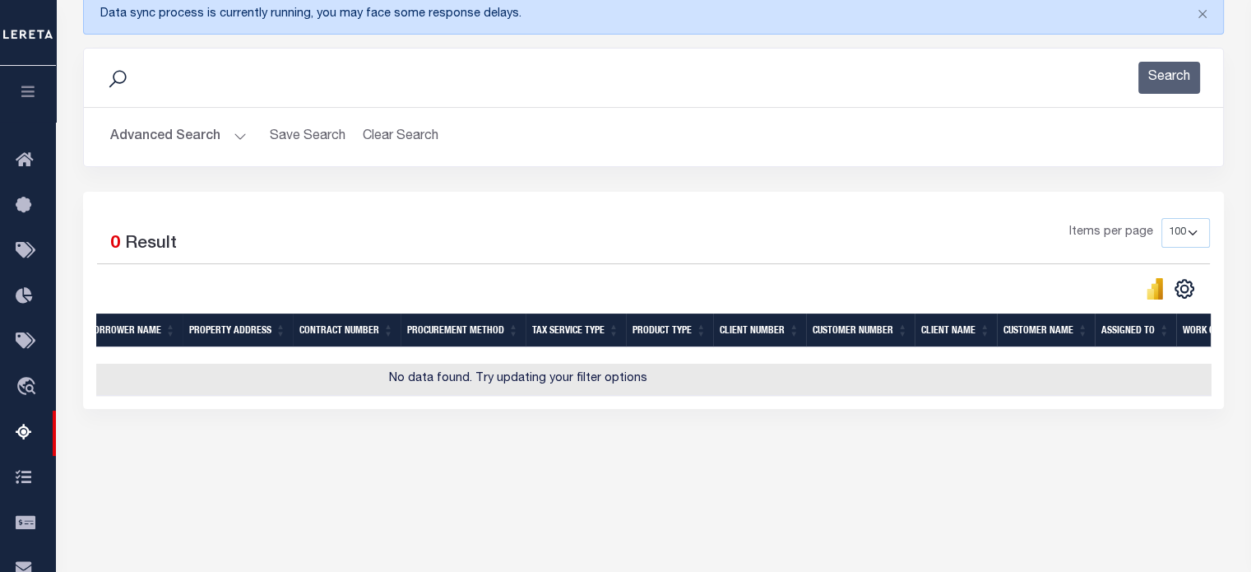
scroll to position [0, 196]
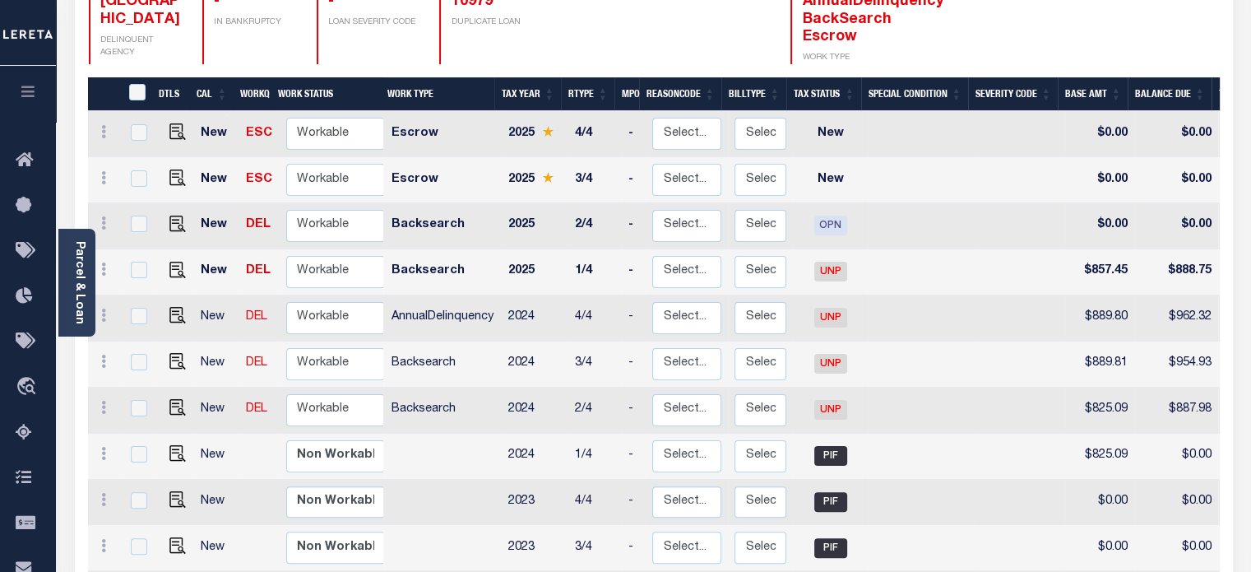
scroll to position [306, 0]
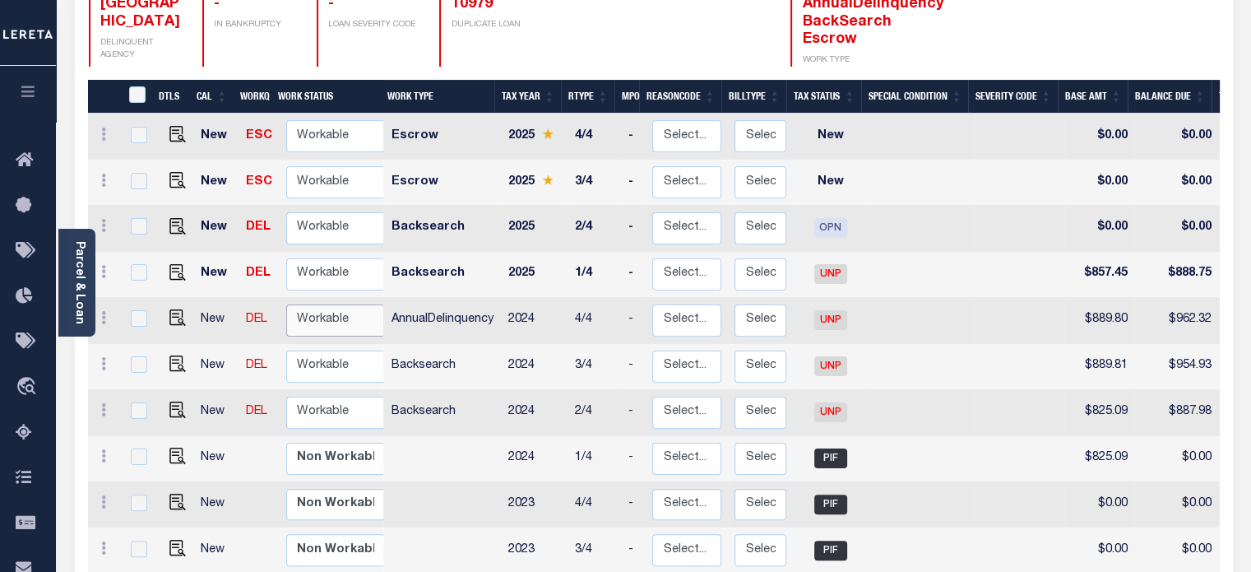
click at [340, 304] on select "Non Workable Workable" at bounding box center [335, 320] width 99 height 32
checkbox input "true"
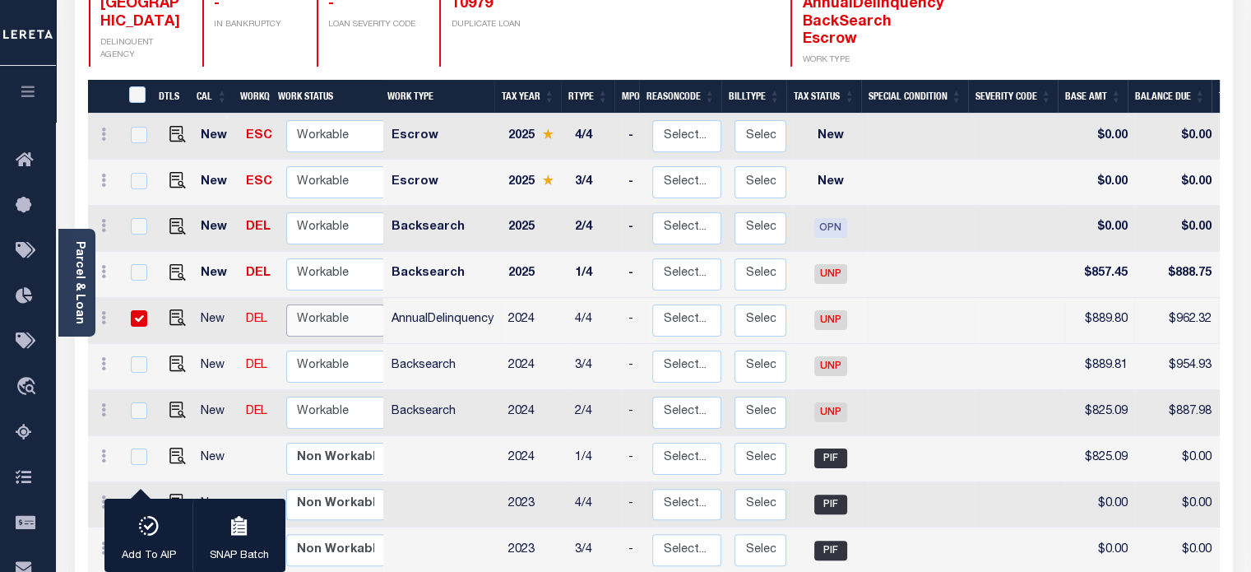
click at [340, 304] on select "Non Workable Workable" at bounding box center [335, 320] width 99 height 32
checkbox input "false"
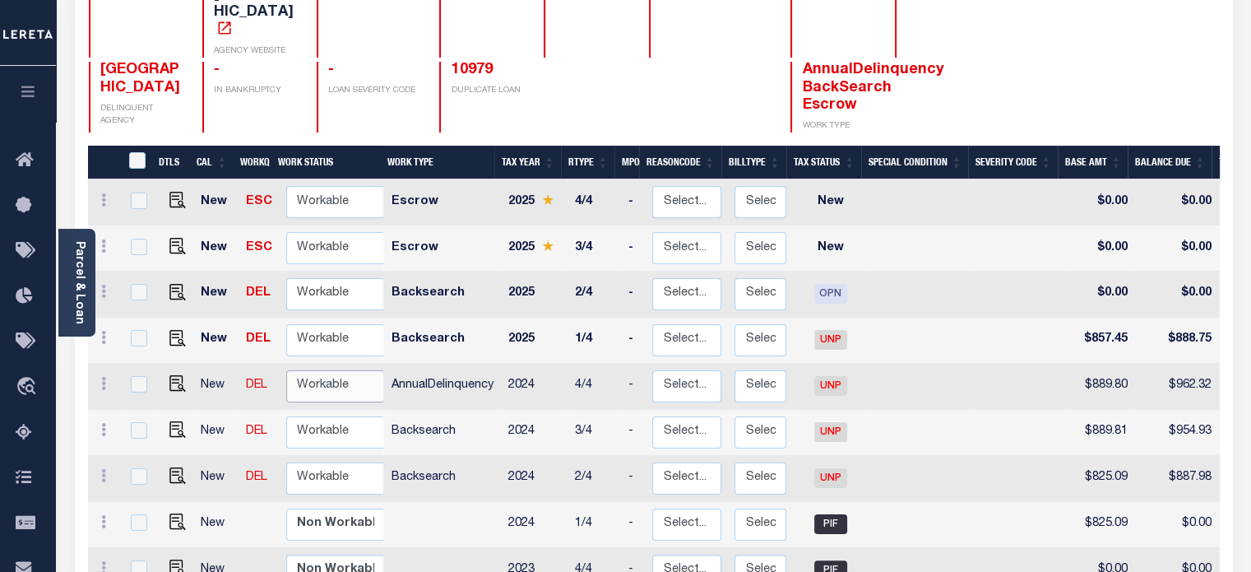
scroll to position [164, 0]
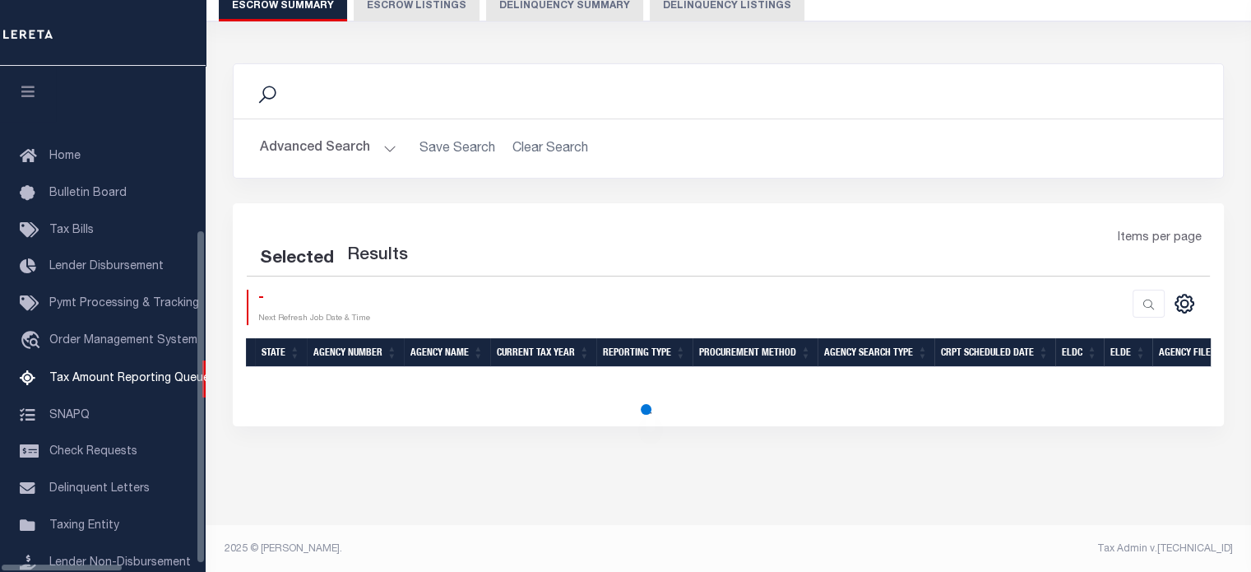
scroll to position [220, 0]
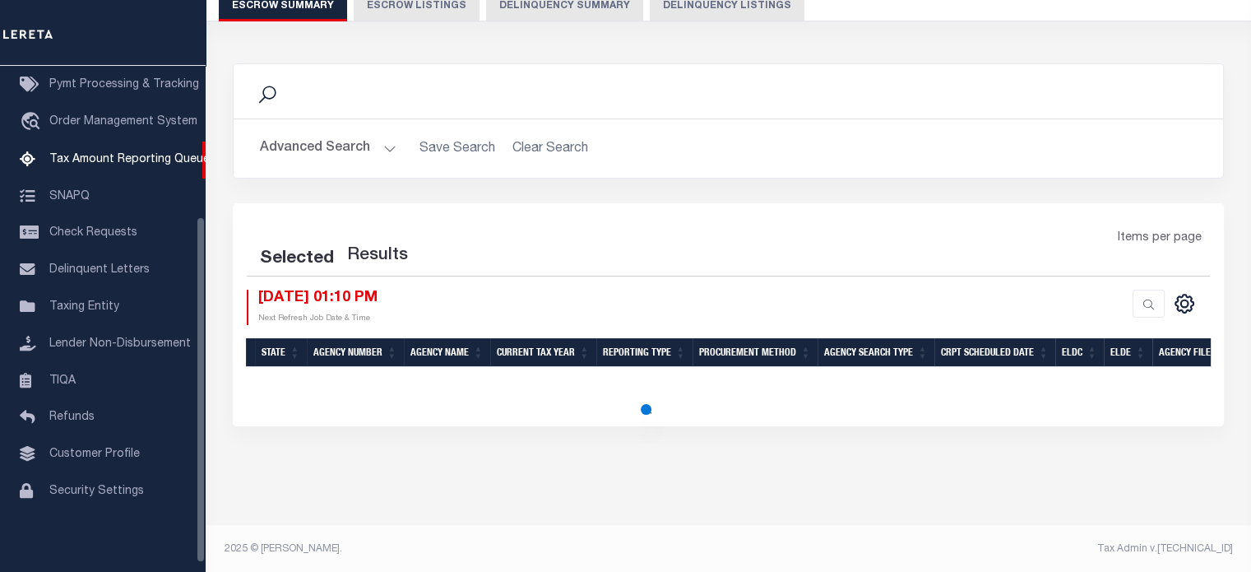
select select "100"
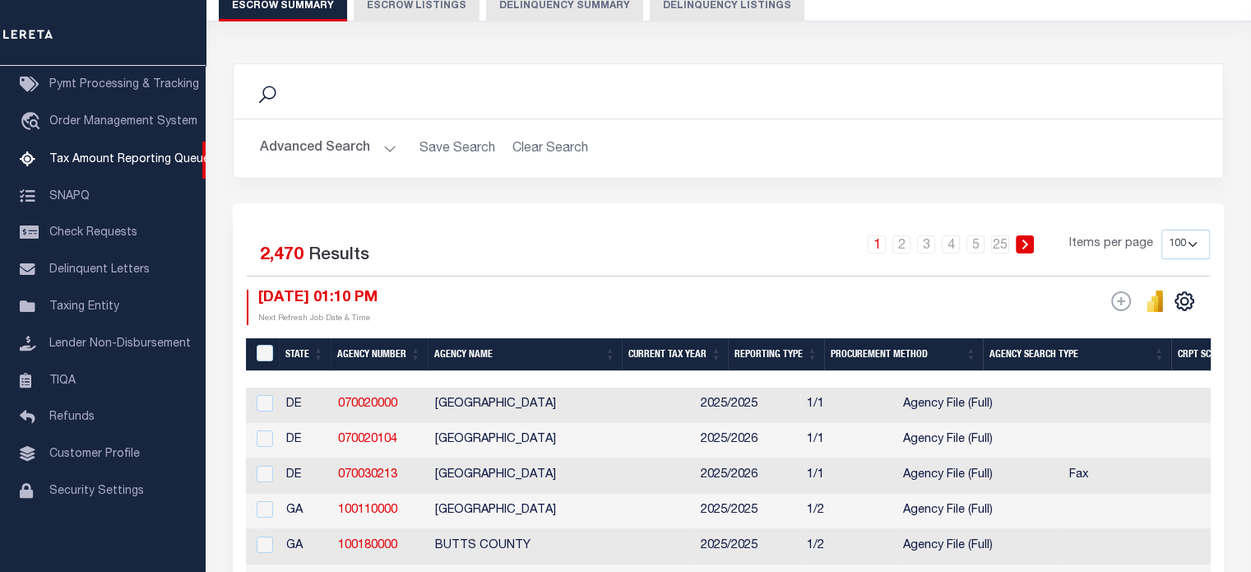
click at [391, 154] on button "Advanced Search" at bounding box center [328, 148] width 137 height 32
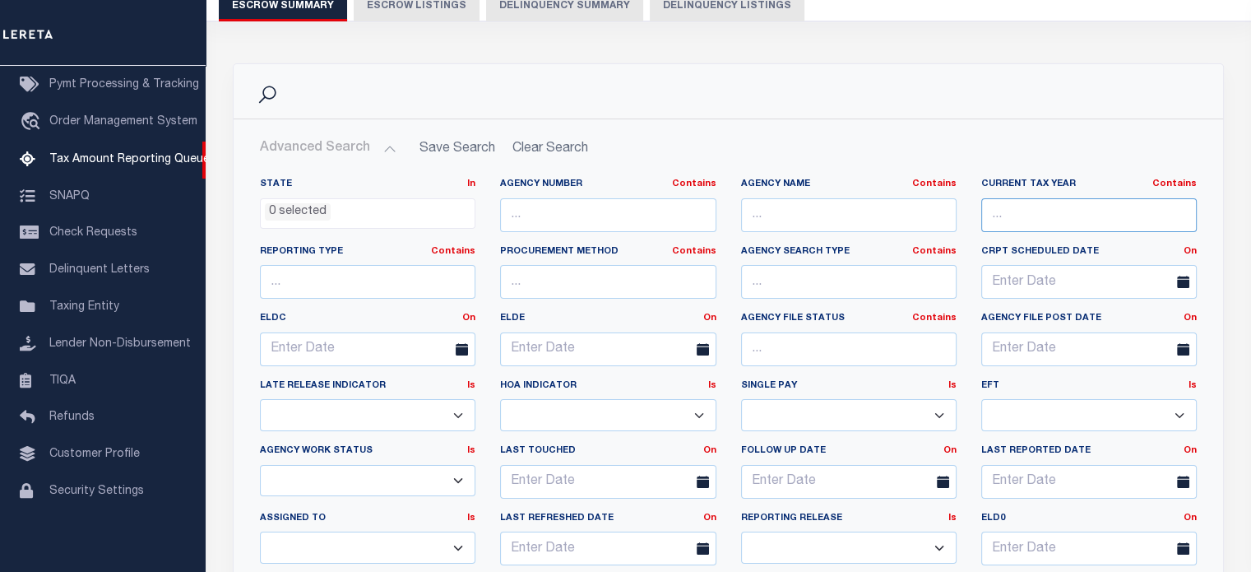
click at [1078, 223] on input "text" at bounding box center [1088, 215] width 215 height 34
click at [729, 15] on button "Delinquency Listings" at bounding box center [727, 5] width 155 height 31
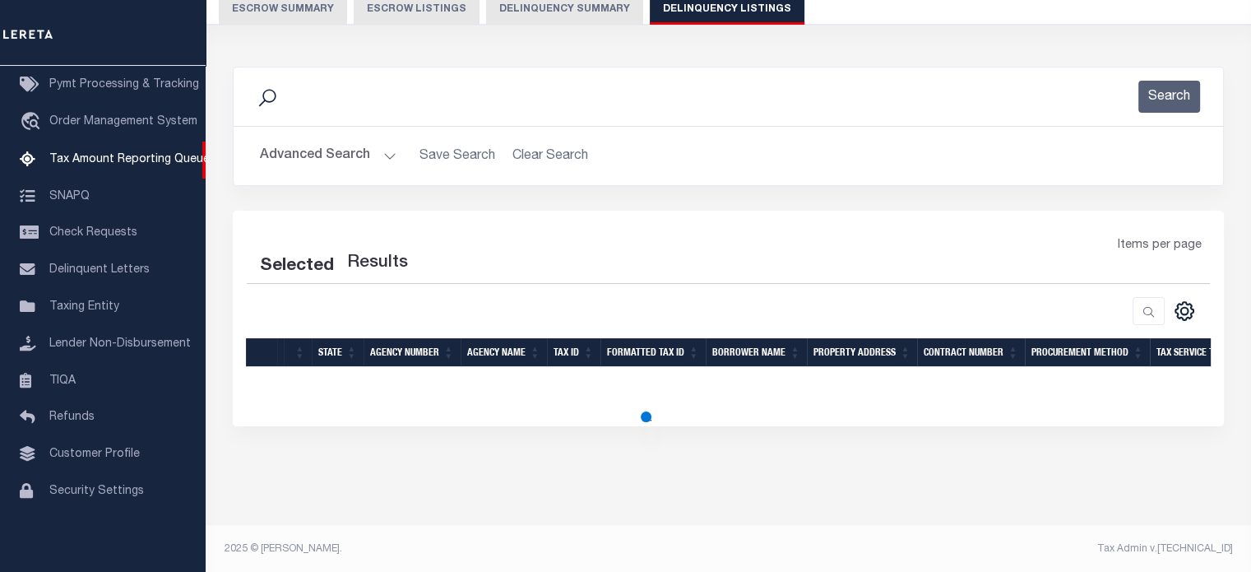
scroll to position [161, 0]
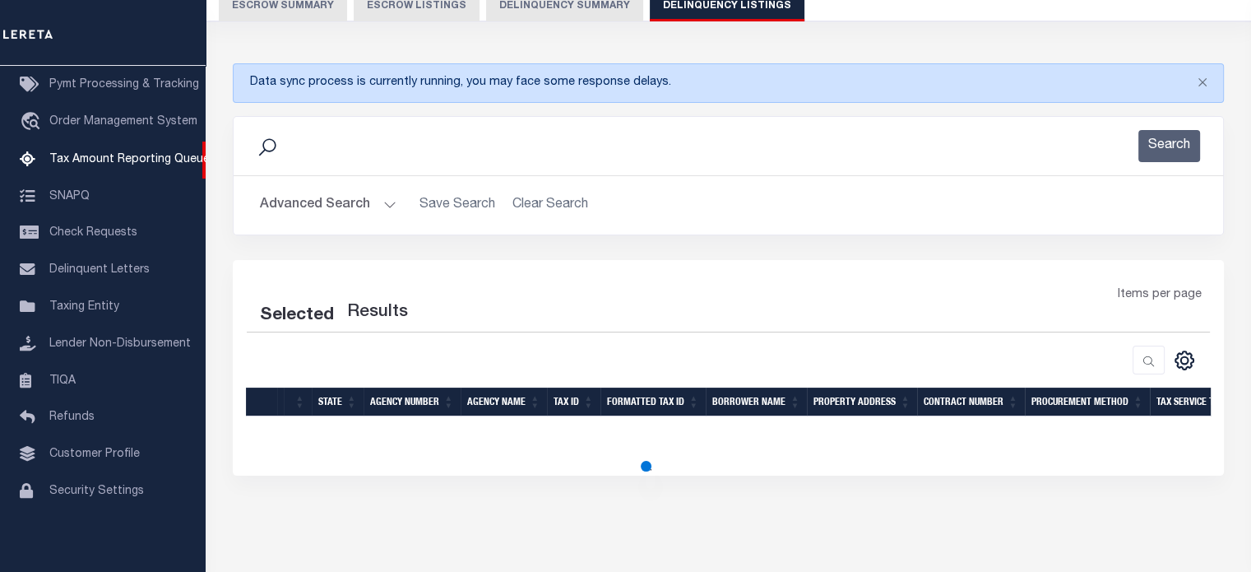
click at [359, 203] on button "Advanced Search" at bounding box center [328, 205] width 137 height 32
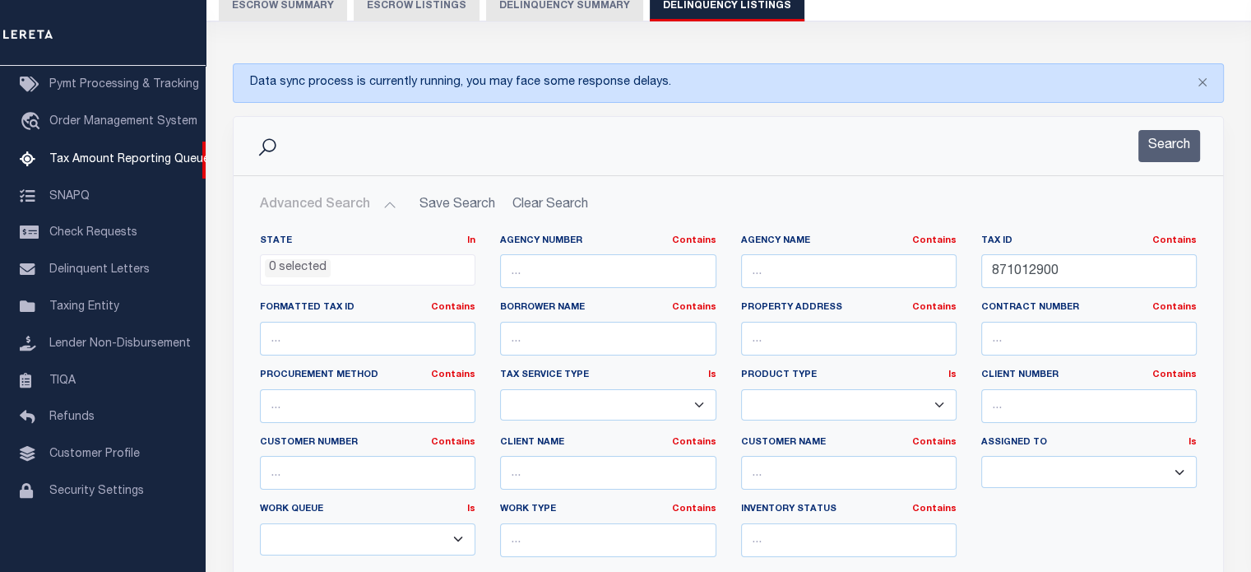
select select "100"
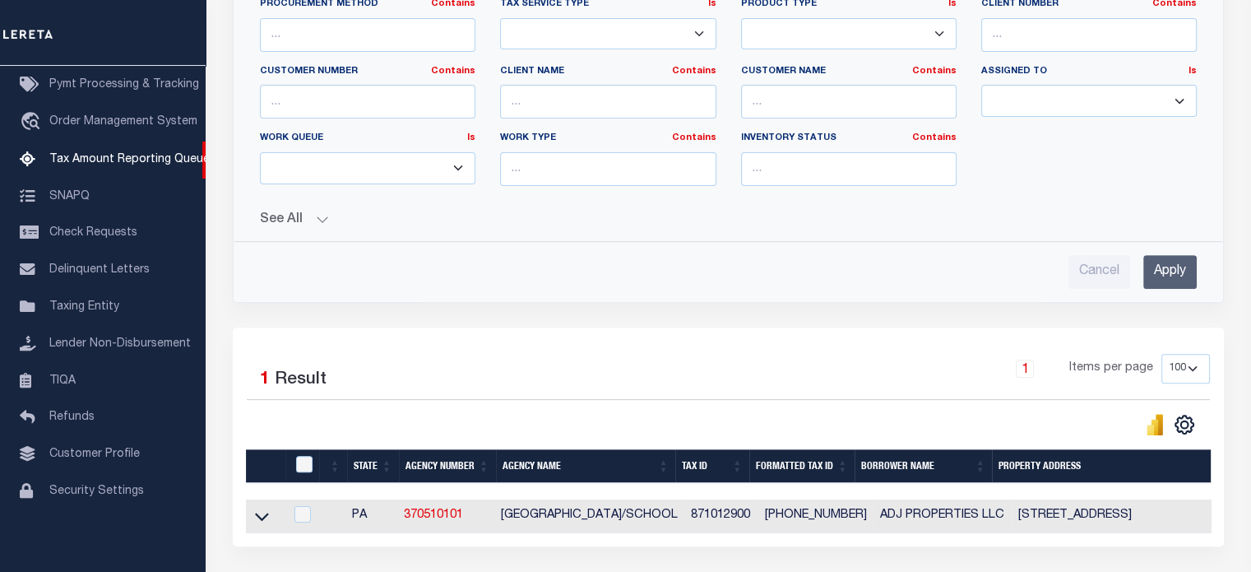
click at [1193, 259] on input "Apply" at bounding box center [1169, 272] width 53 height 34
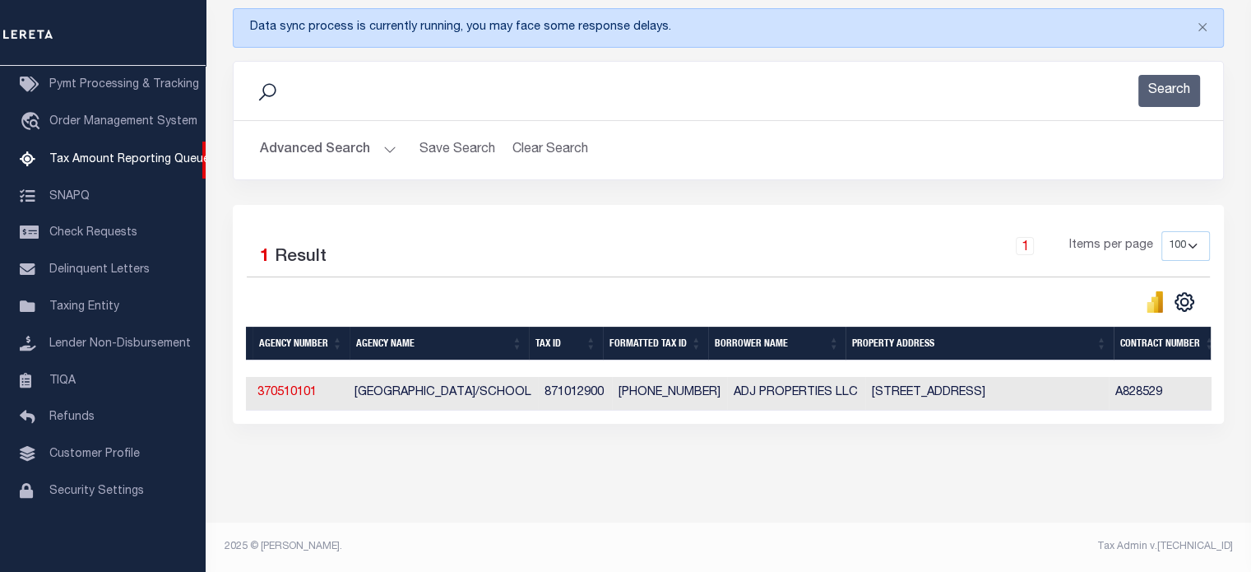
scroll to position [0, 0]
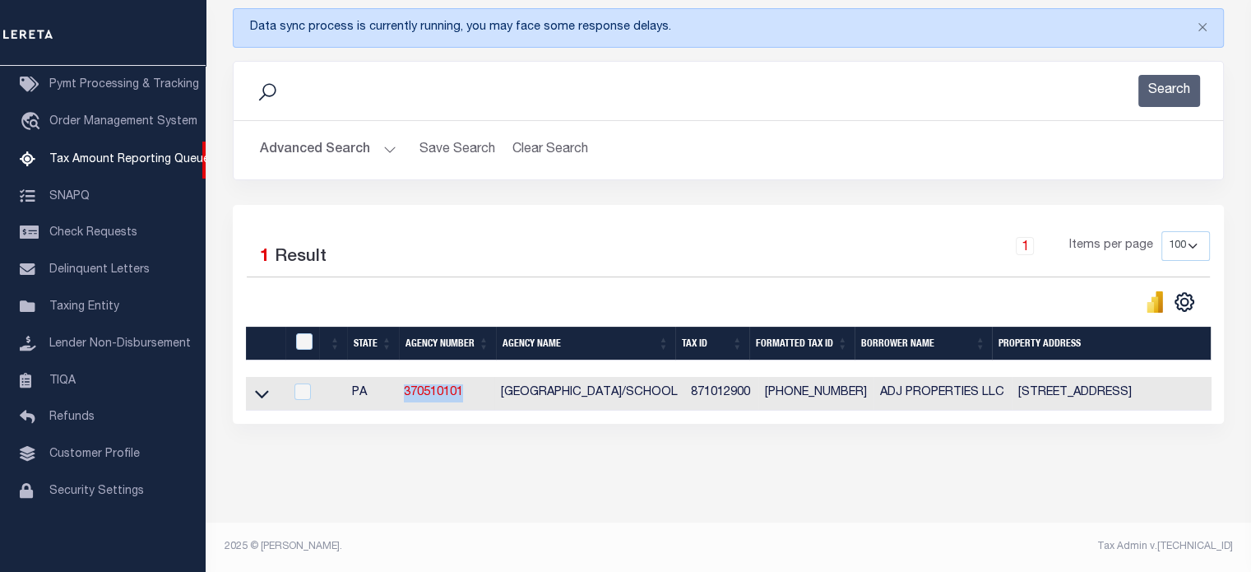
drag, startPoint x: 471, startPoint y: 385, endPoint x: 398, endPoint y: 383, distance: 73.2
click at [398, 383] on td "370510101" at bounding box center [445, 394] width 97 height 34
checkbox input "true"
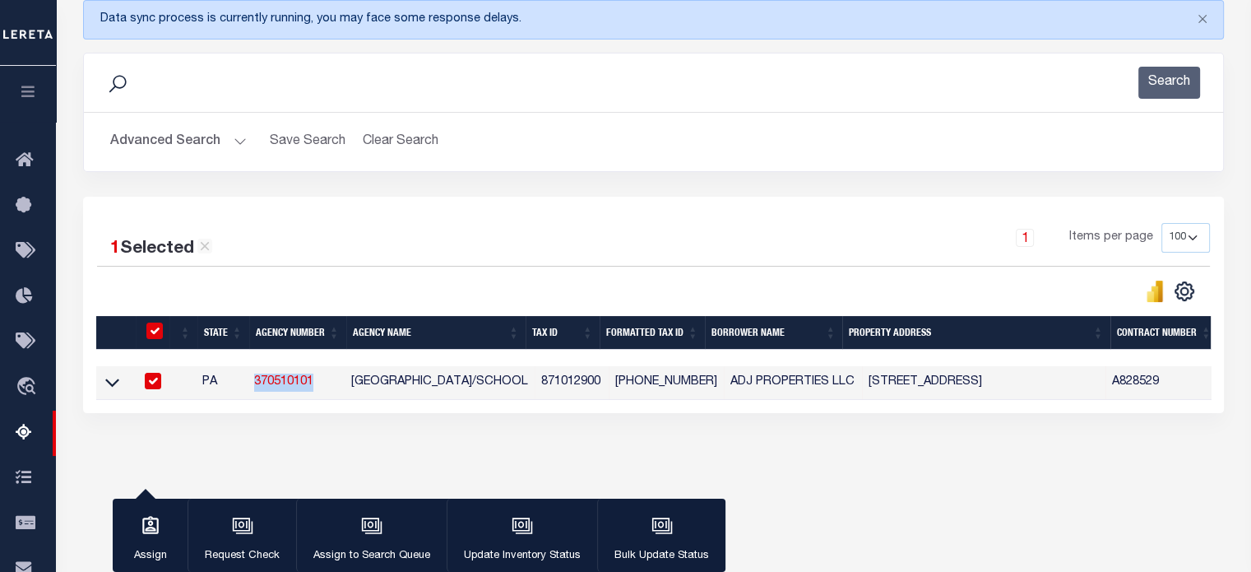
copy link "370510101"
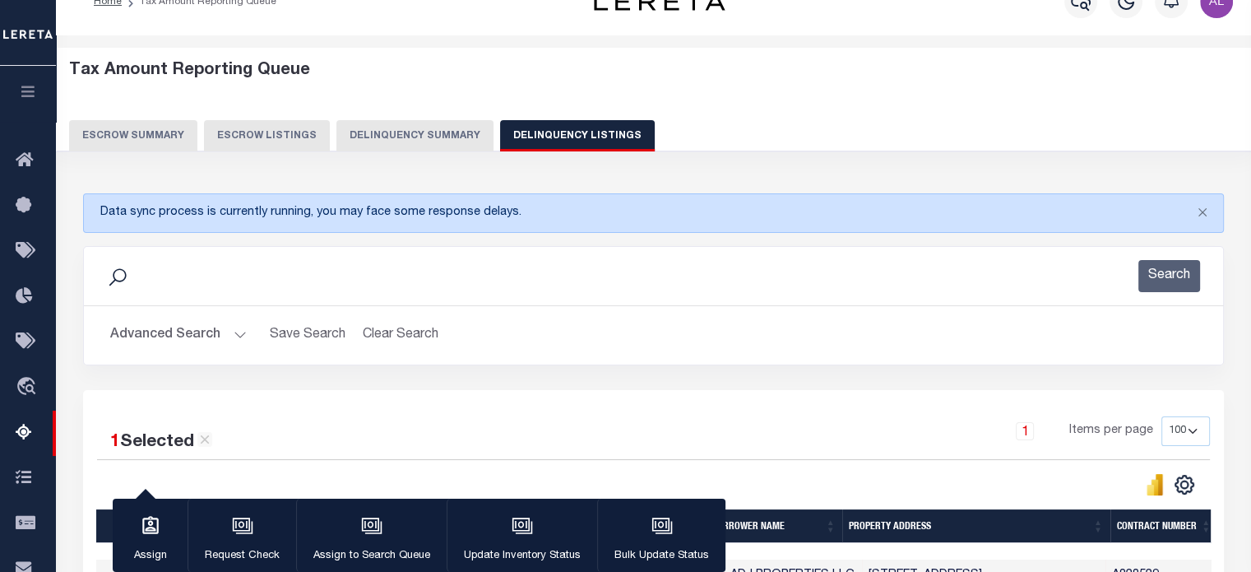
scroll to position [27, 0]
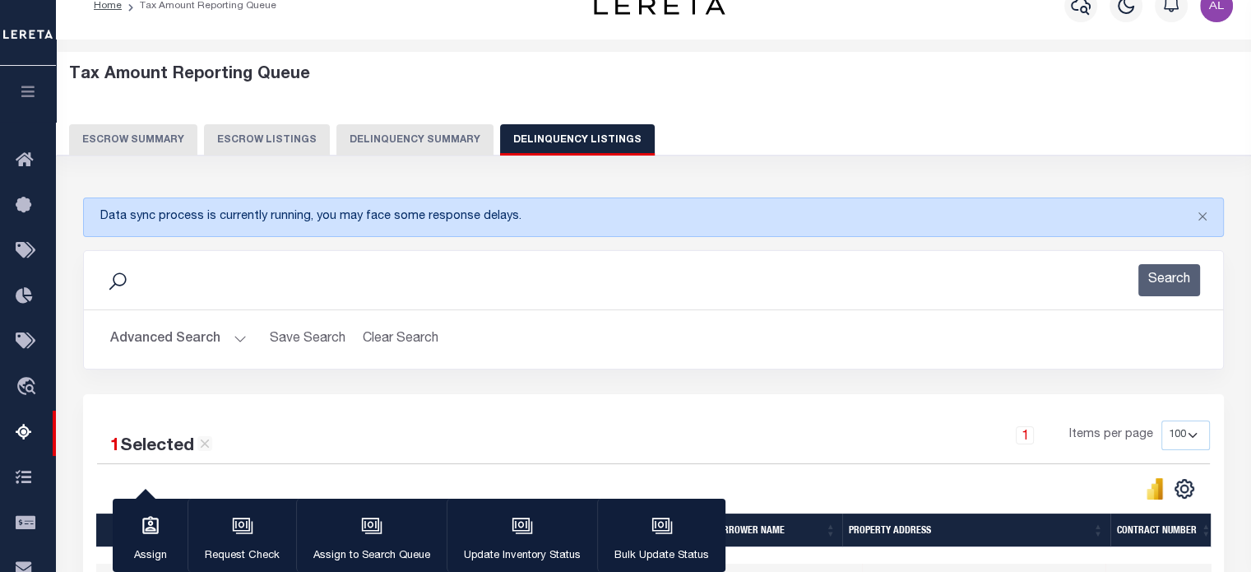
click at [388, 135] on button "Delinquency Summary" at bounding box center [414, 139] width 157 height 31
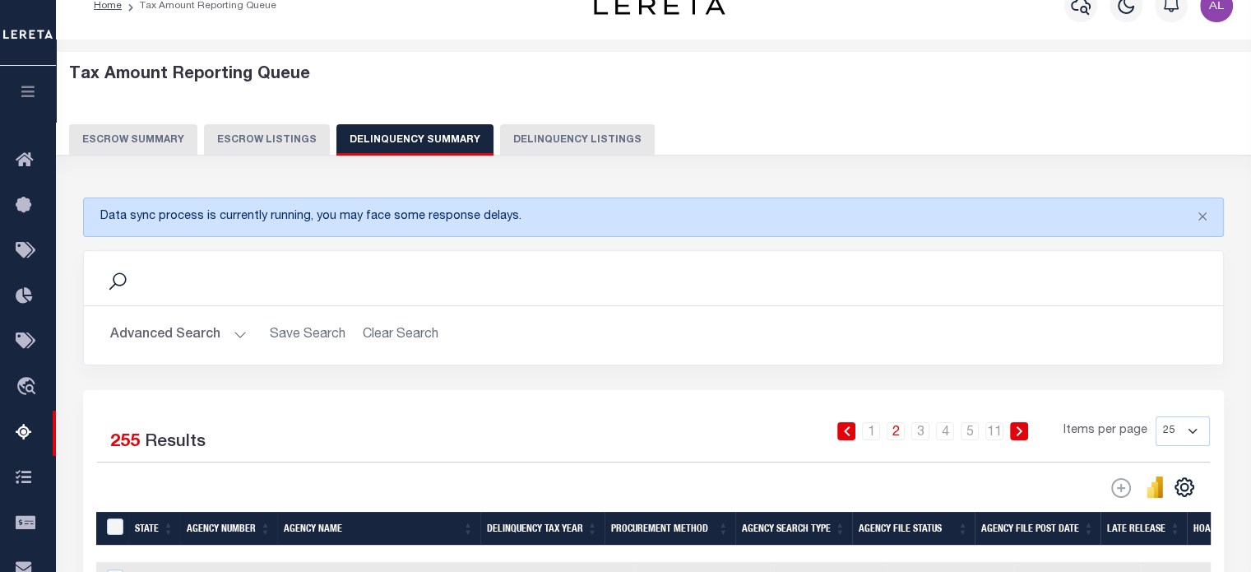
scroll to position [53, 0]
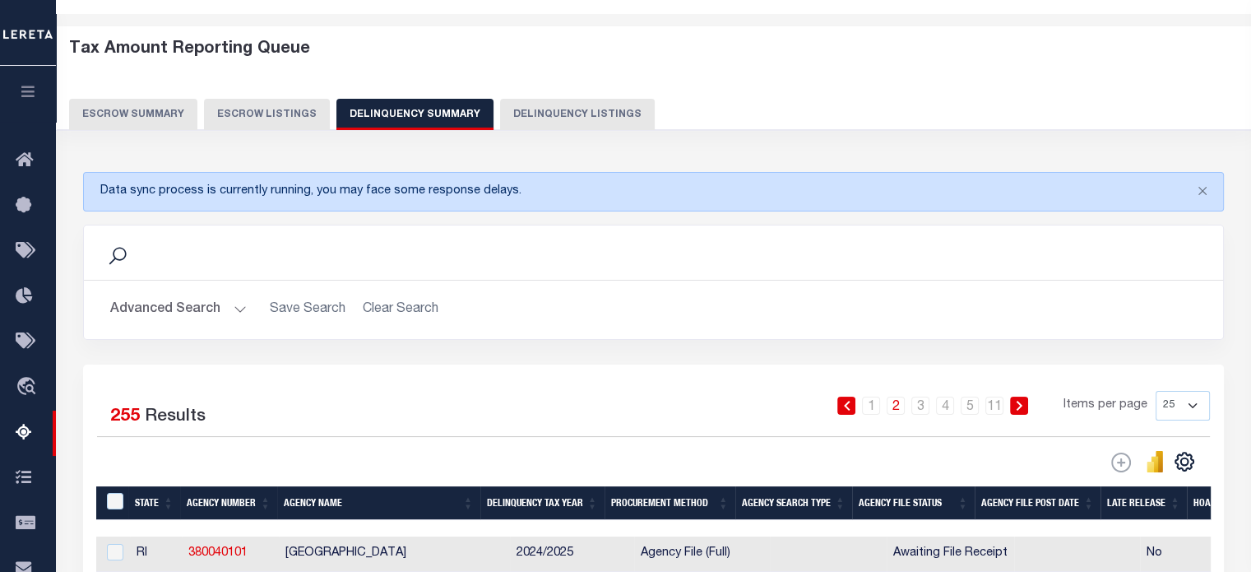
click at [234, 307] on button "Advanced Search" at bounding box center [178, 310] width 137 height 32
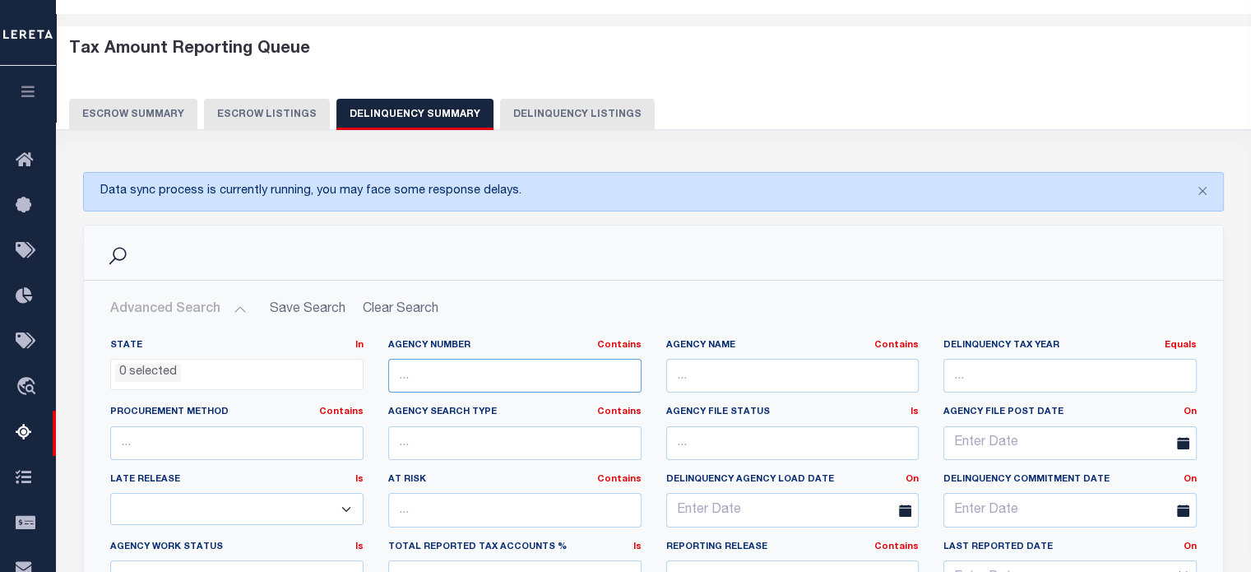
click at [498, 371] on input "text" at bounding box center [514, 376] width 253 height 34
paste input "370510101"
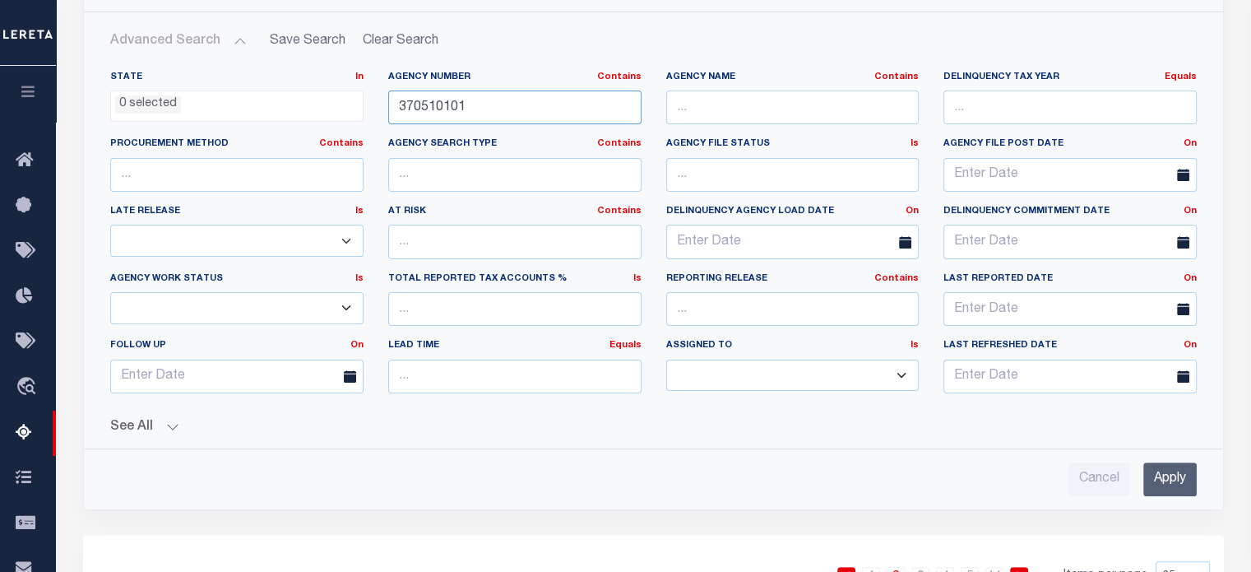
scroll to position [322, 0]
type input "370510101"
click at [1168, 481] on input "Apply" at bounding box center [1169, 478] width 53 height 34
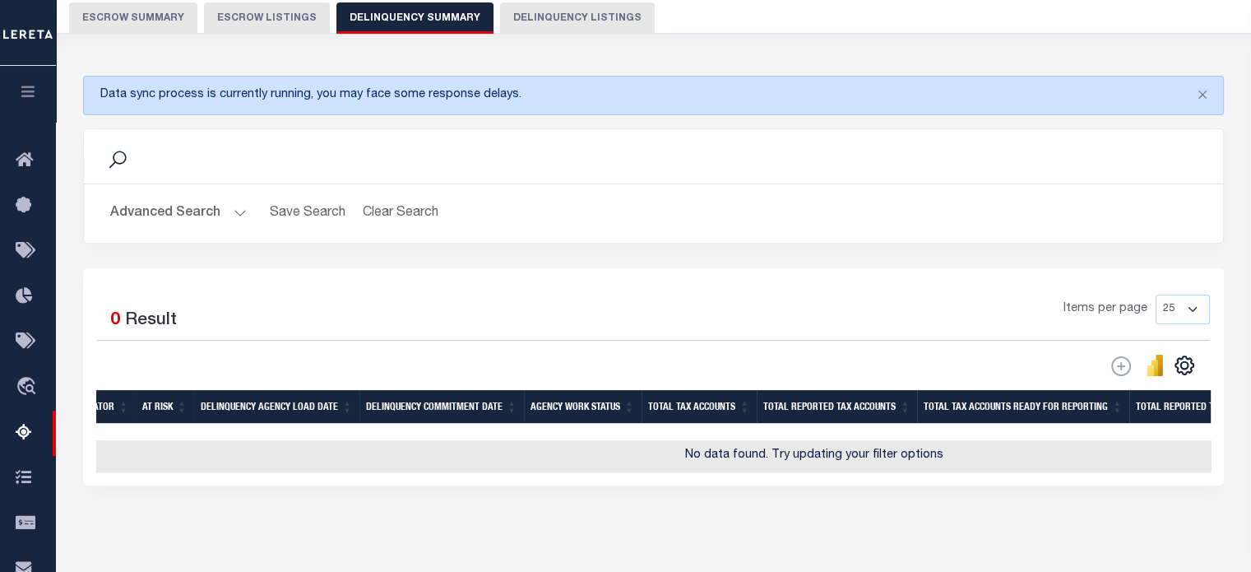
scroll to position [0, 0]
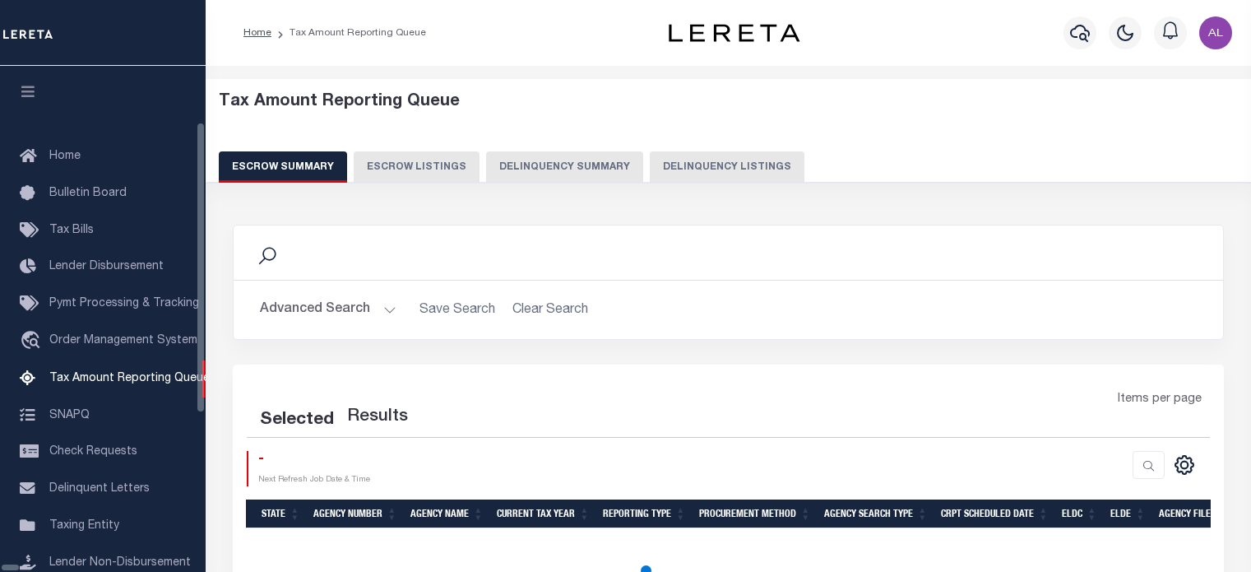
select select
select select "100"
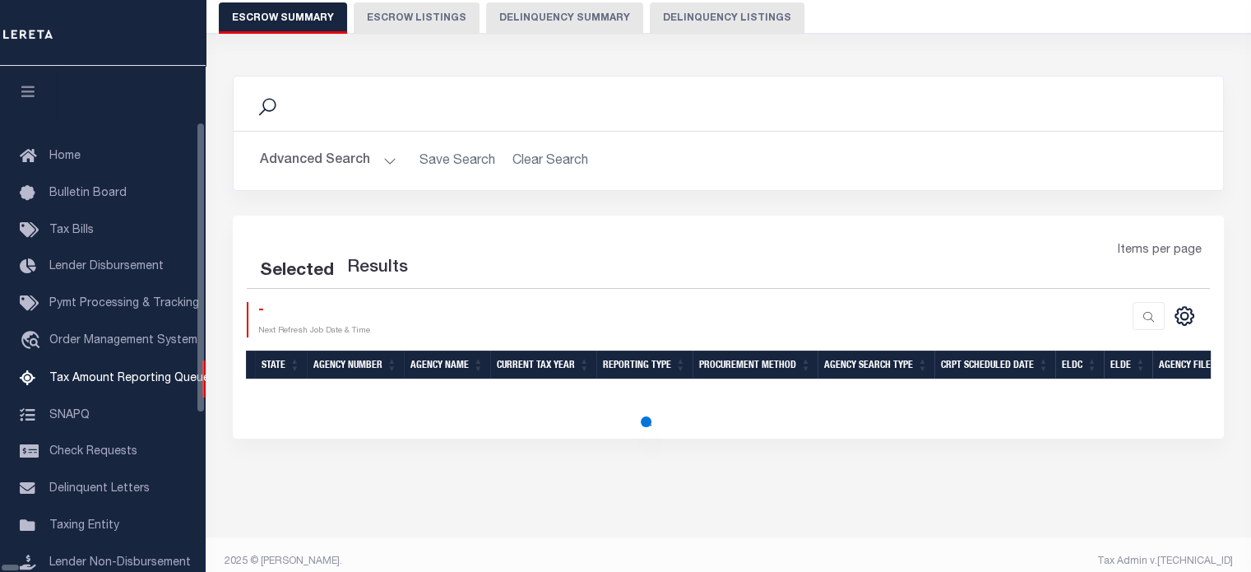
scroll to position [220, 0]
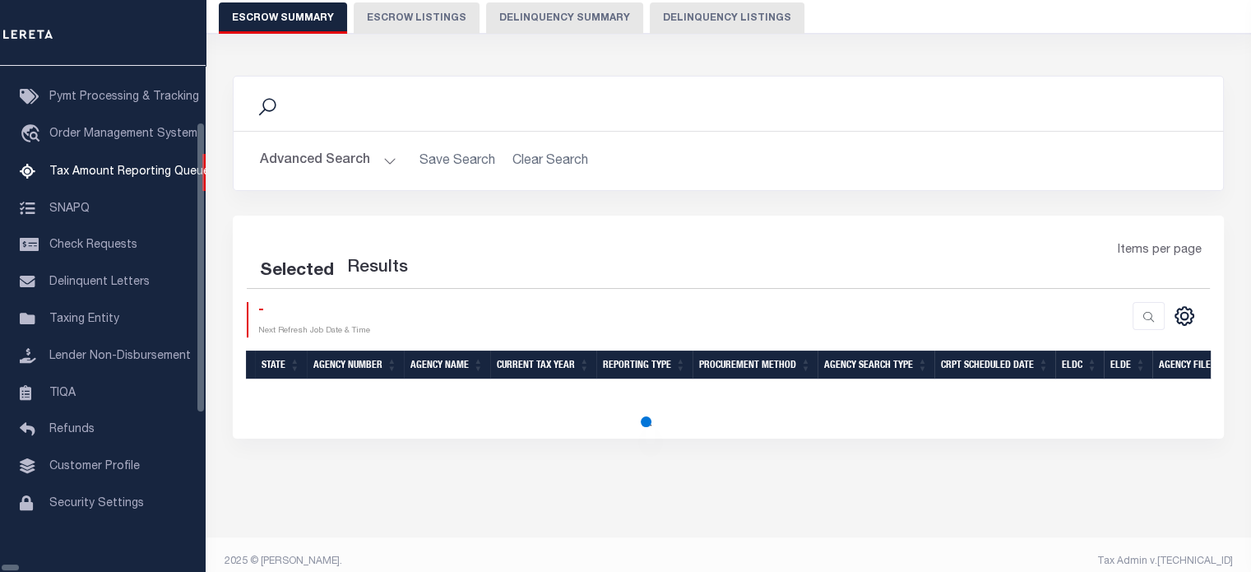
select select "100"
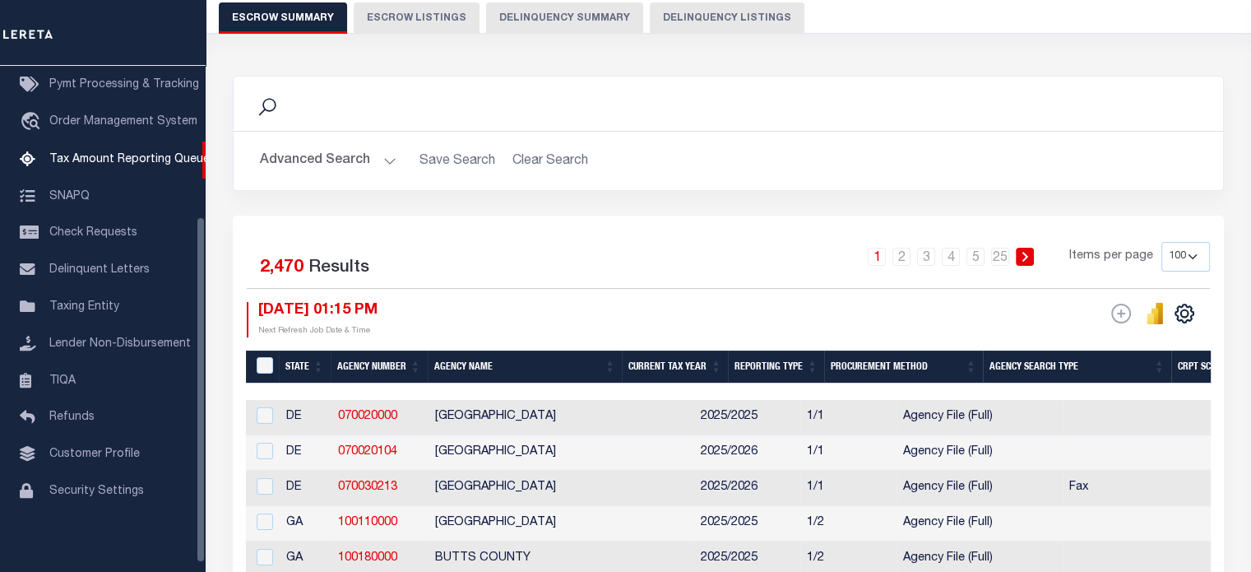
scroll to position [220, 0]
click at [376, 159] on button "Advanced Search" at bounding box center [328, 161] width 137 height 32
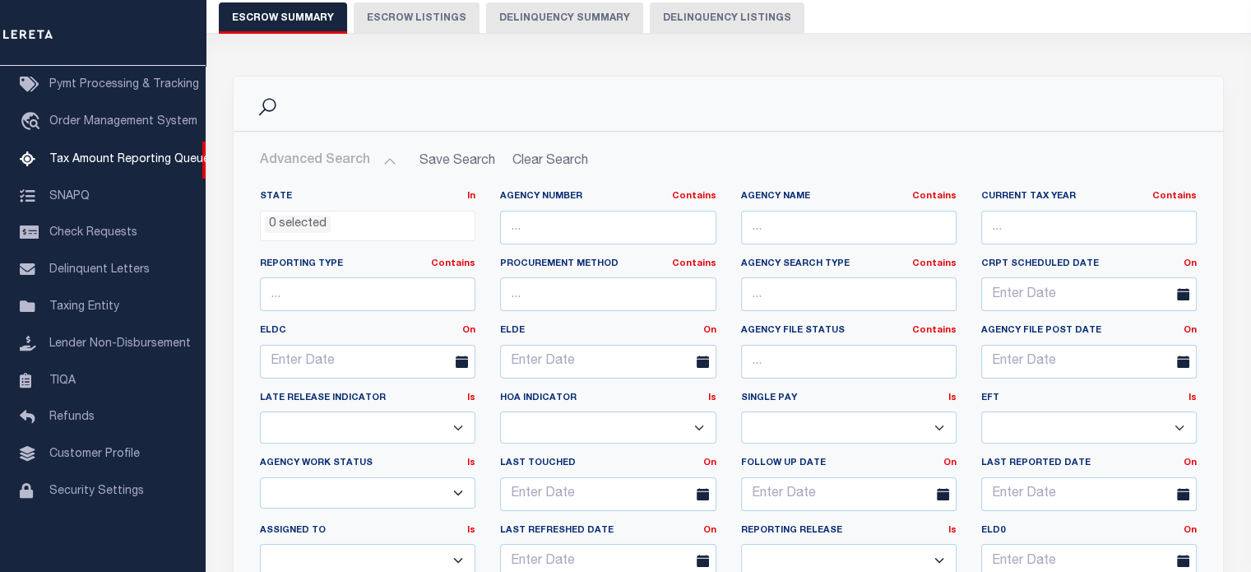
scroll to position [185, 0]
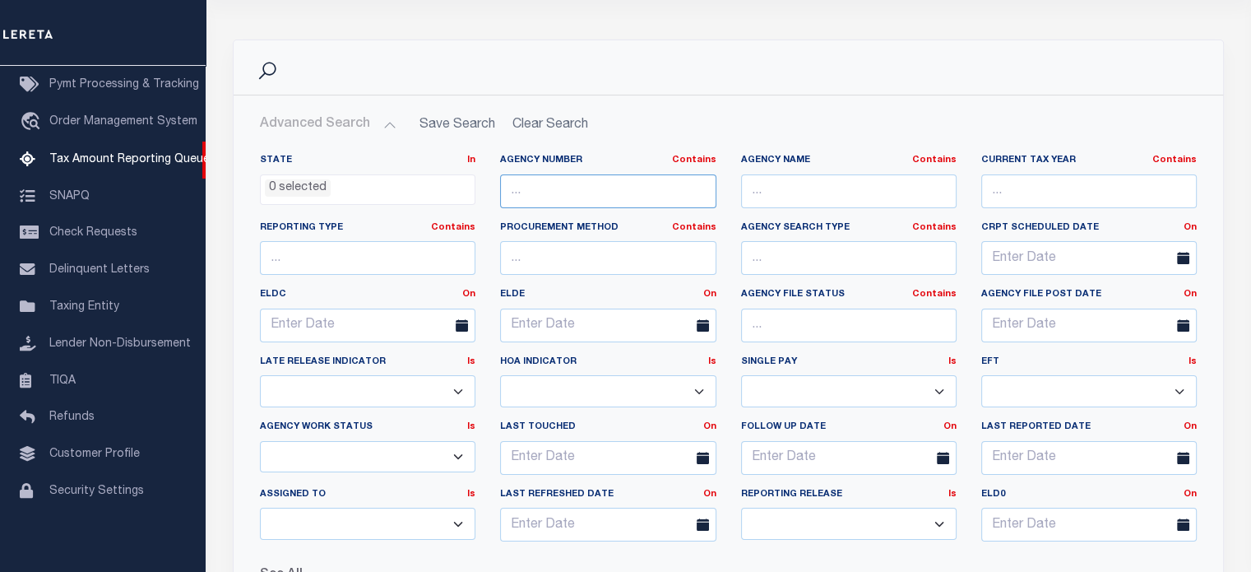
paste input "370510101"
click at [622, 185] on input "370510101" at bounding box center [607, 191] width 215 height 34
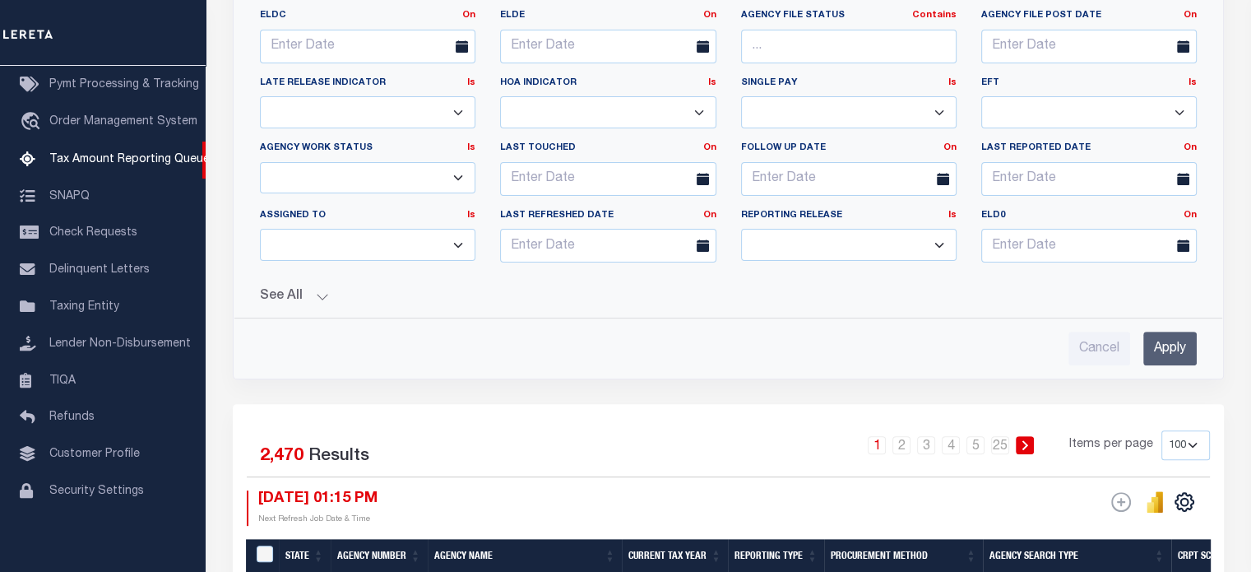
scroll to position [465, 0]
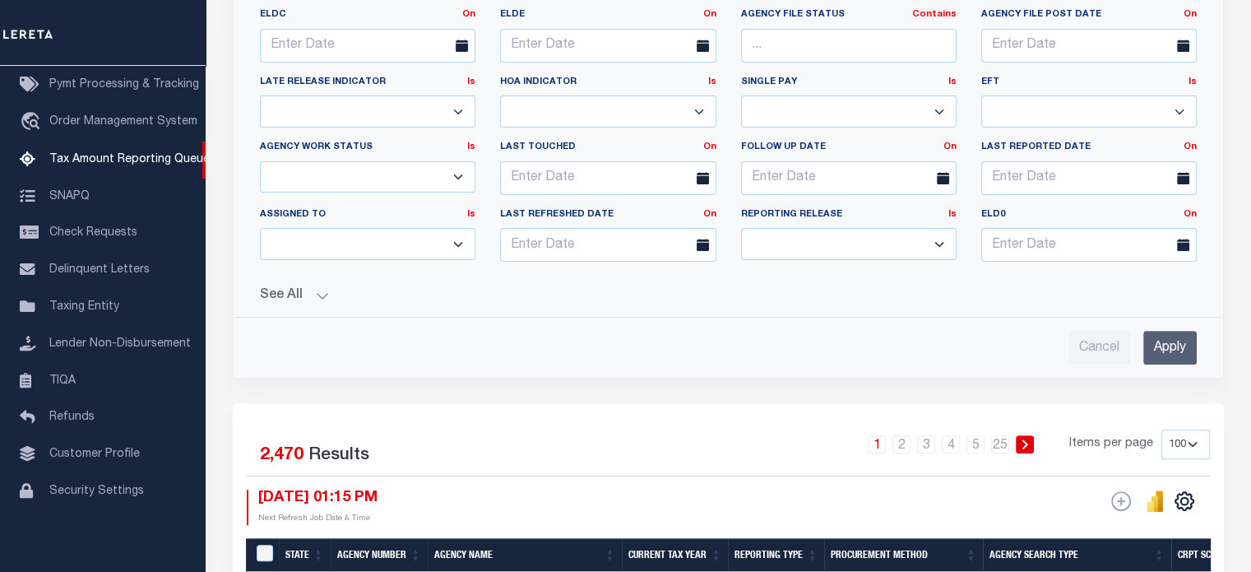
type input "370510101"
click at [319, 299] on button "See All" at bounding box center [728, 296] width 937 height 16
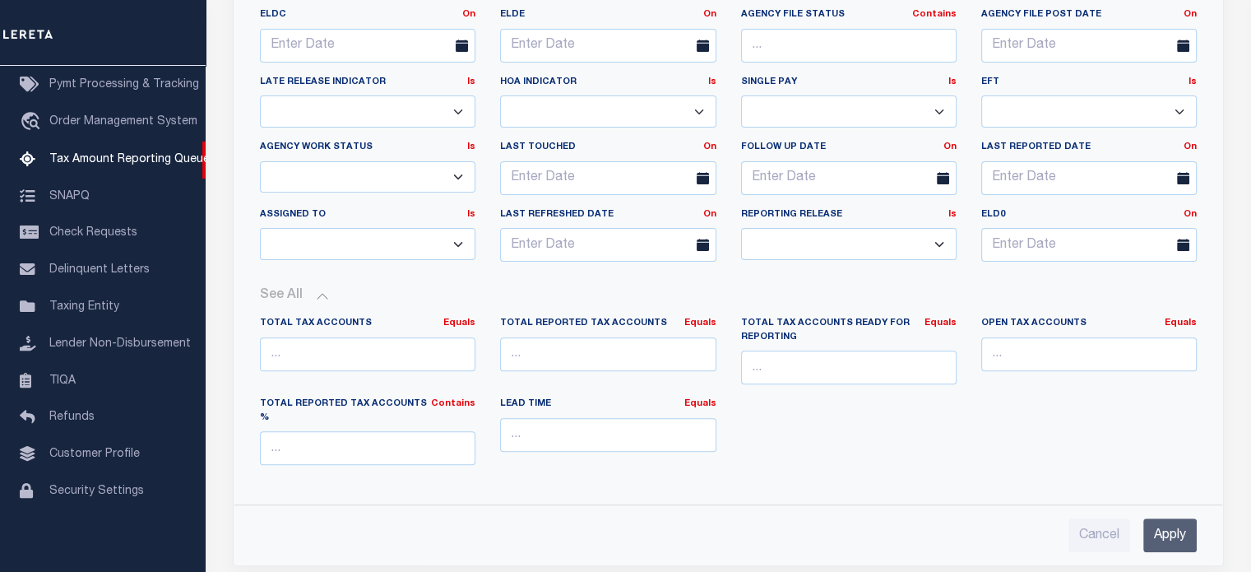
scroll to position [0, 0]
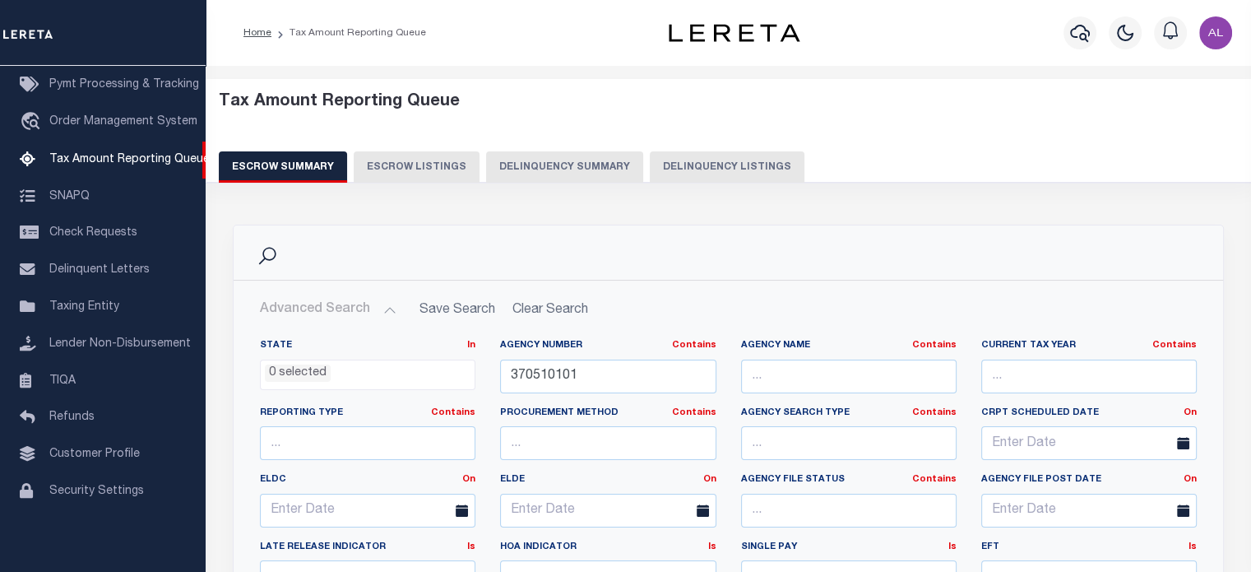
click at [568, 171] on button "Delinquency Summary" at bounding box center [564, 166] width 157 height 31
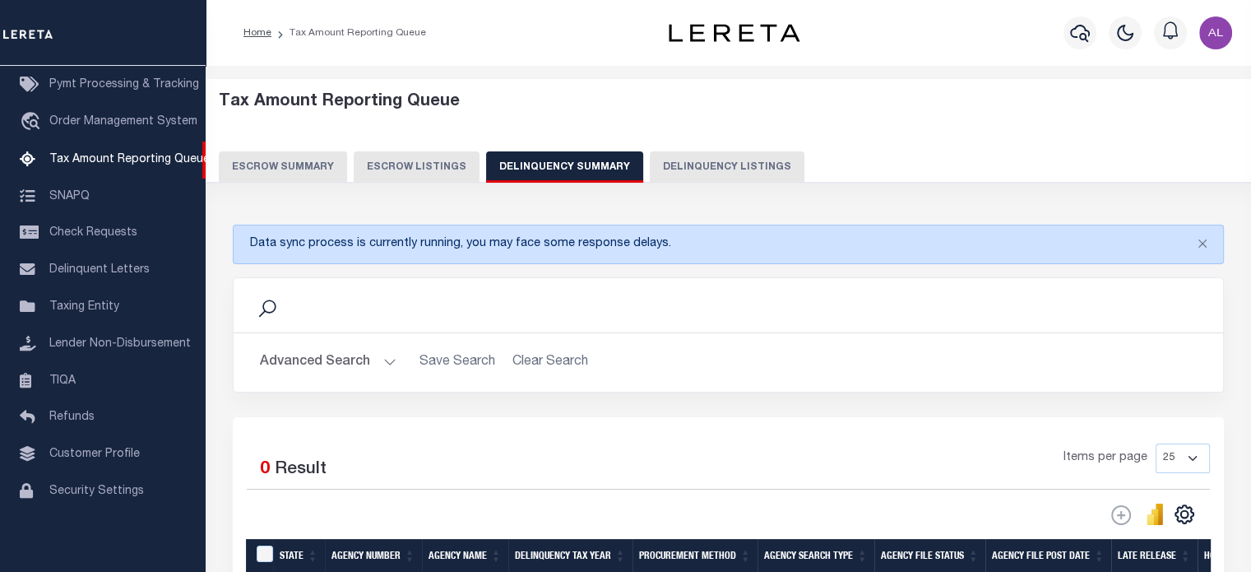
click at [382, 359] on button "Advanced Search" at bounding box center [328, 362] width 137 height 32
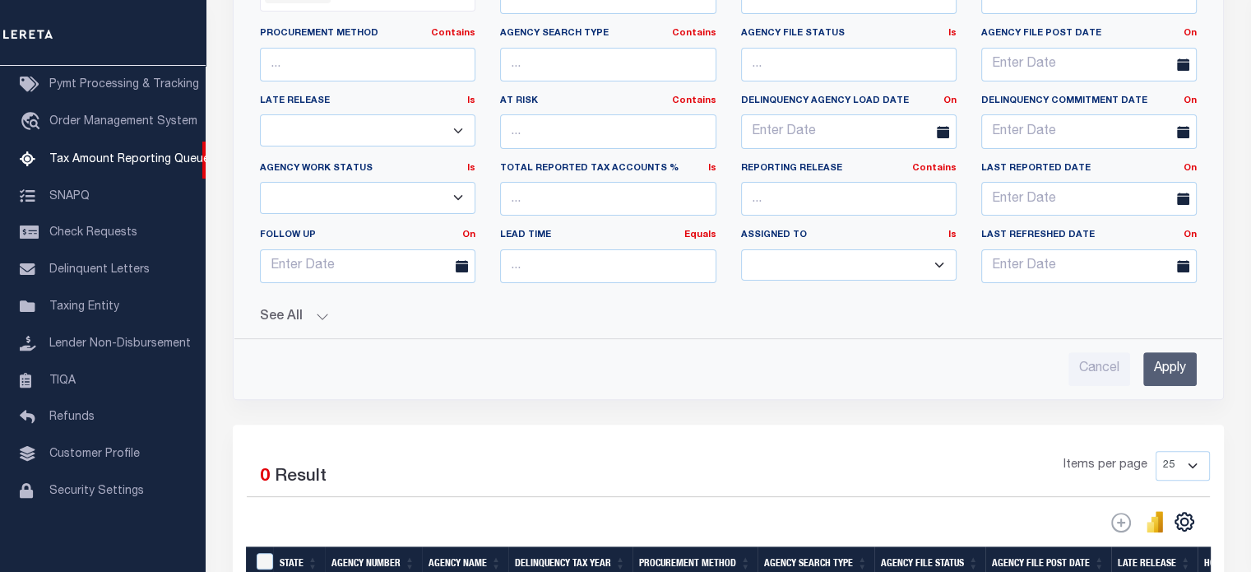
scroll to position [437, 0]
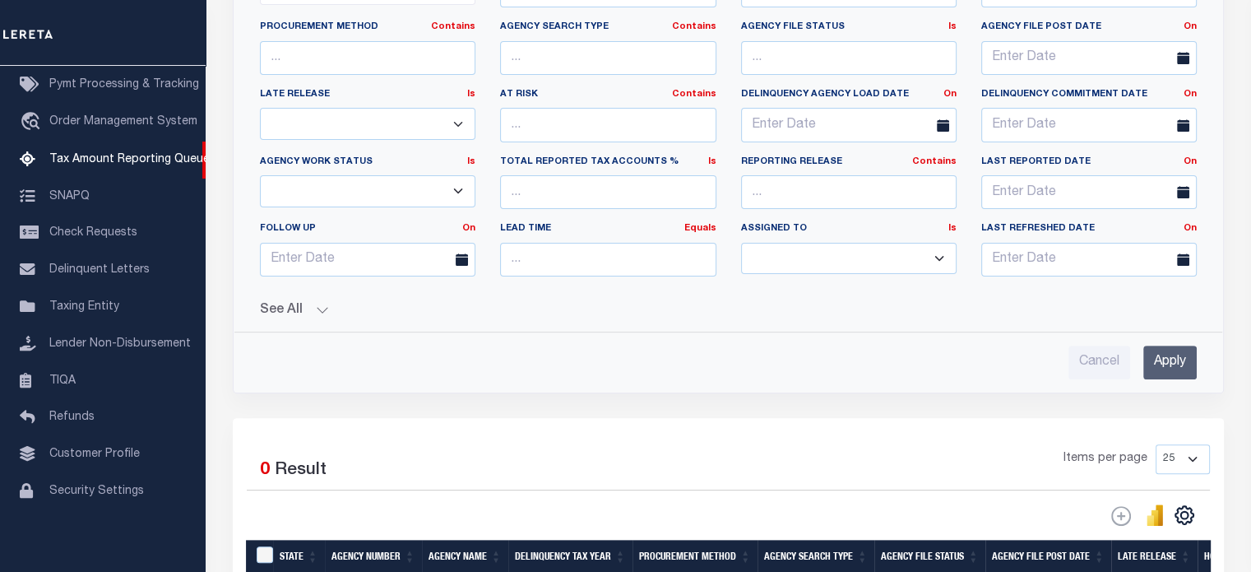
click at [322, 303] on button "See All" at bounding box center [728, 311] width 937 height 16
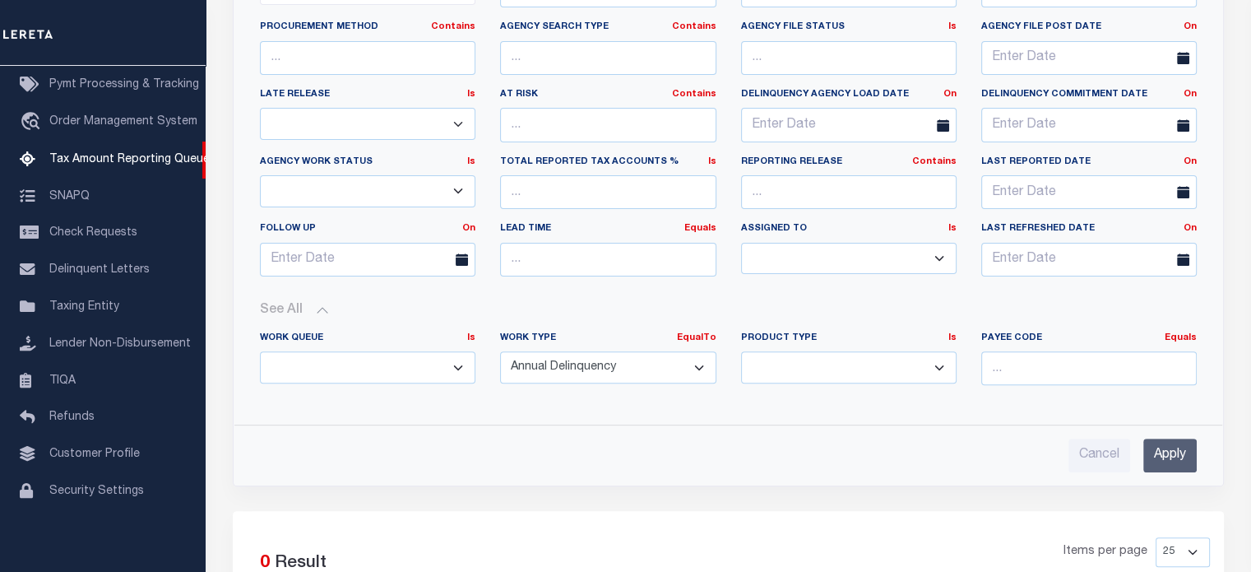
click at [657, 364] on select "Annual Delinquency Back Search Payment Status Check DTRACK" at bounding box center [607, 367] width 215 height 32
select select
click at [500, 351] on select "Annual Delinquency Back Search Payment Status Check DTRACK" at bounding box center [607, 367] width 215 height 32
click at [1185, 463] on input "Apply" at bounding box center [1169, 455] width 53 height 34
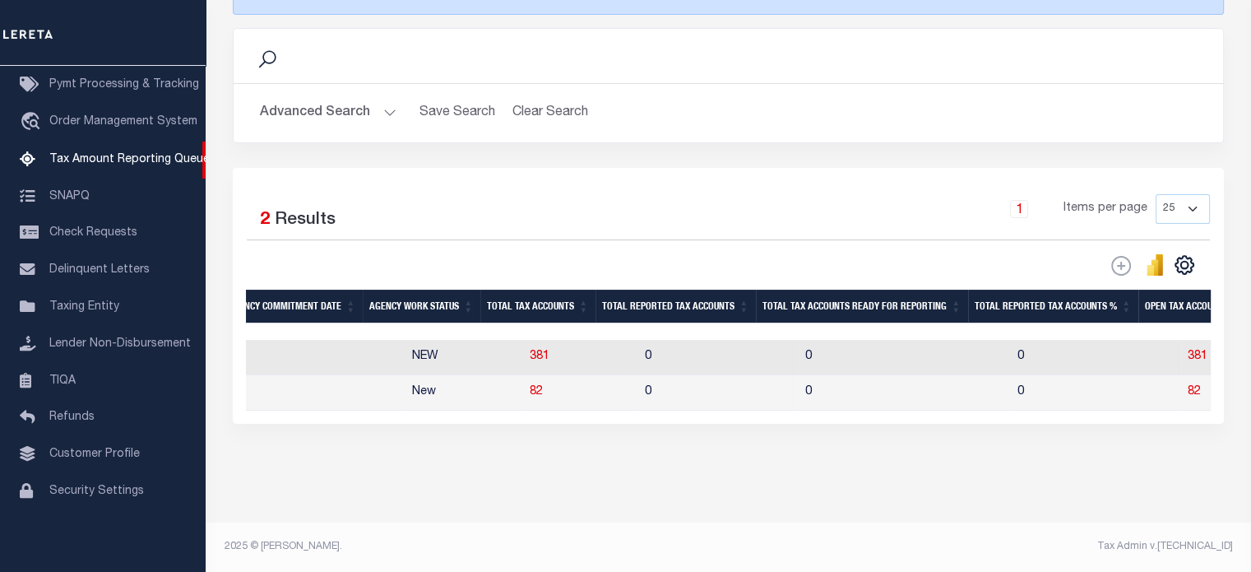
scroll to position [0, 1631]
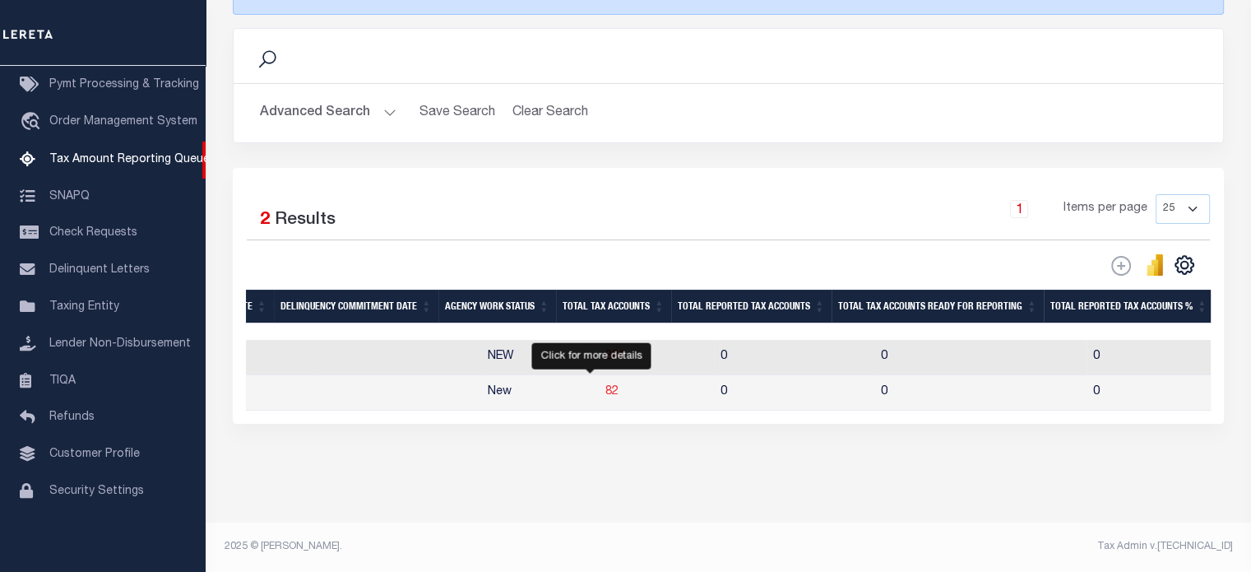
click at [605, 386] on span "82" at bounding box center [611, 392] width 13 height 12
select select
select select "100"
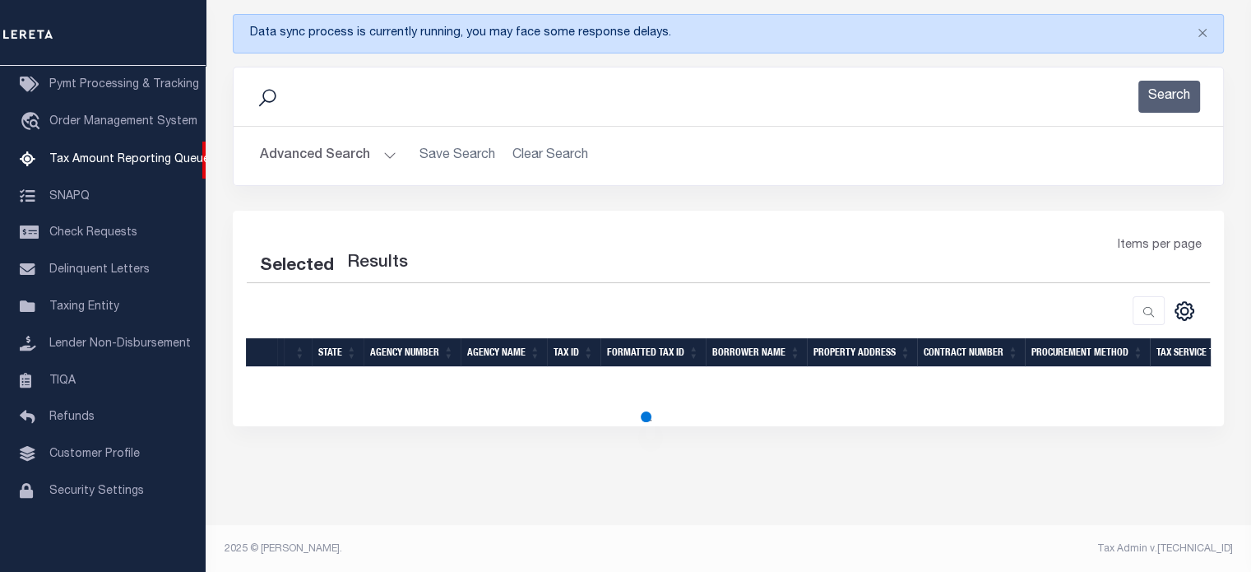
select select "100"
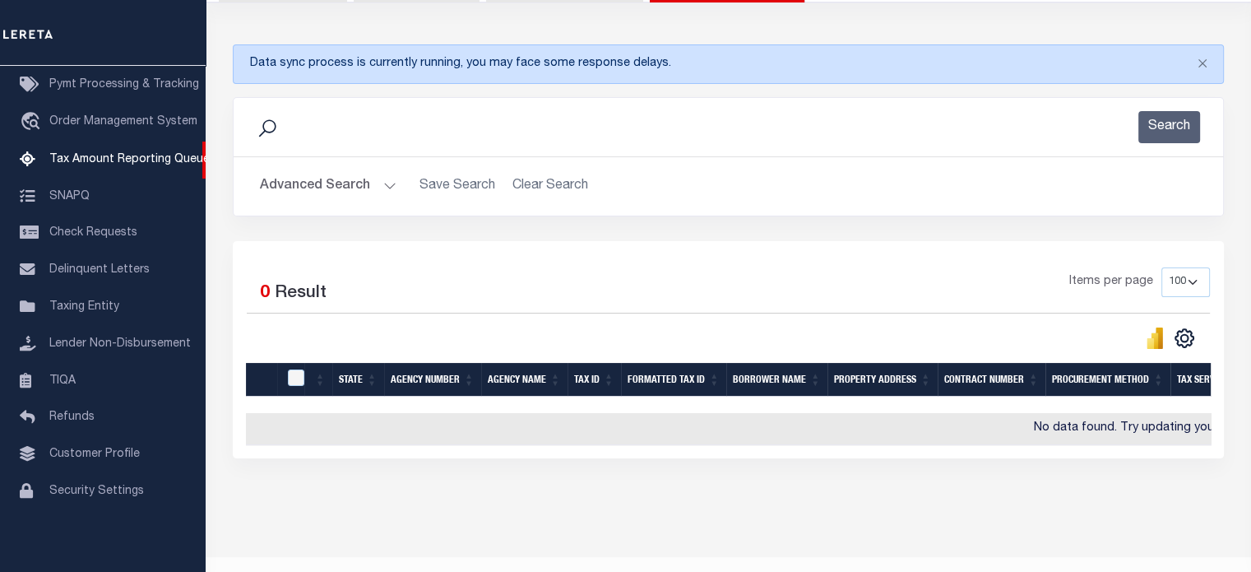
click at [396, 182] on h2 "Advanced Search Save Search Clear Search tblassign_wrapper_dynamictable_____Def…" at bounding box center [728, 186] width 963 height 32
click at [377, 187] on button "Advanced Search" at bounding box center [328, 186] width 137 height 32
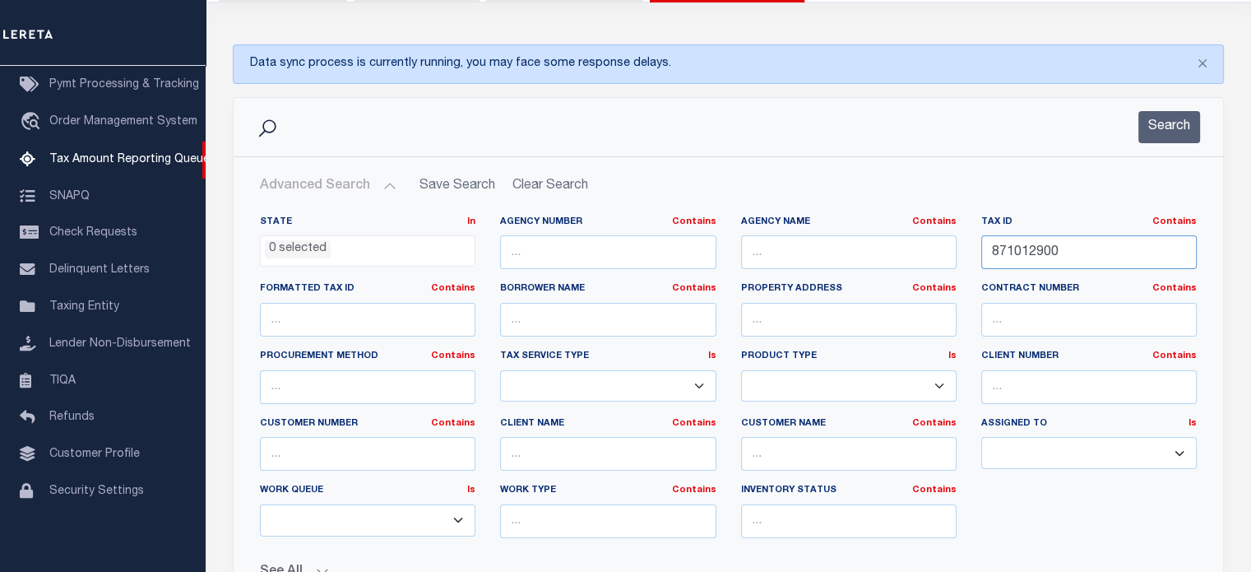
drag, startPoint x: 1118, startPoint y: 251, endPoint x: 789, endPoint y: 271, distance: 329.5
click at [789, 271] on div "State In In AK AL AR AZ CA CO CT DC DE FL GA GU HI IA ID IL IN KS KY LA MA MD M…" at bounding box center [728, 383] width 961 height 336
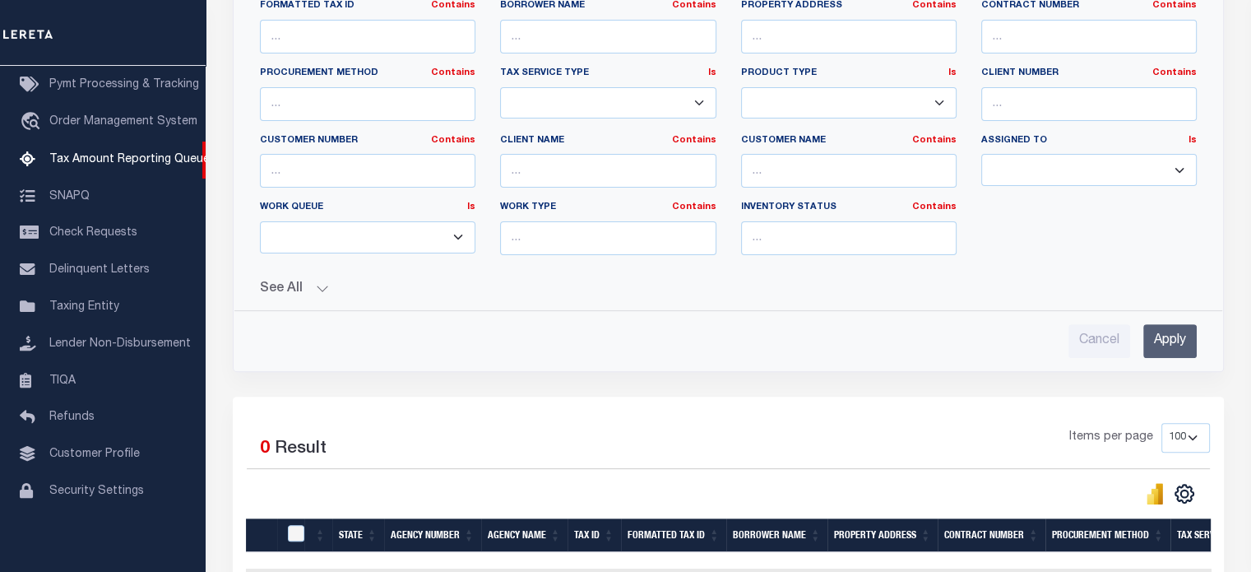
click at [1159, 332] on input "Apply" at bounding box center [1169, 341] width 53 height 34
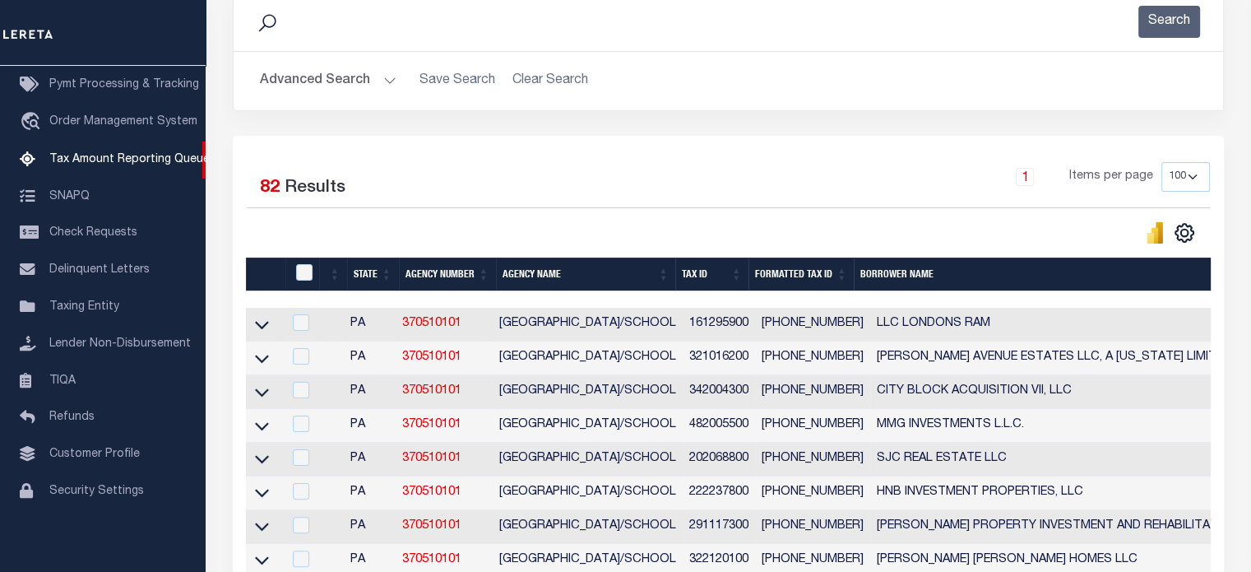
drag, startPoint x: 259, startPoint y: 326, endPoint x: 293, endPoint y: 348, distance: 39.9
click at [259, 326] on icon at bounding box center [262, 325] width 14 height 8
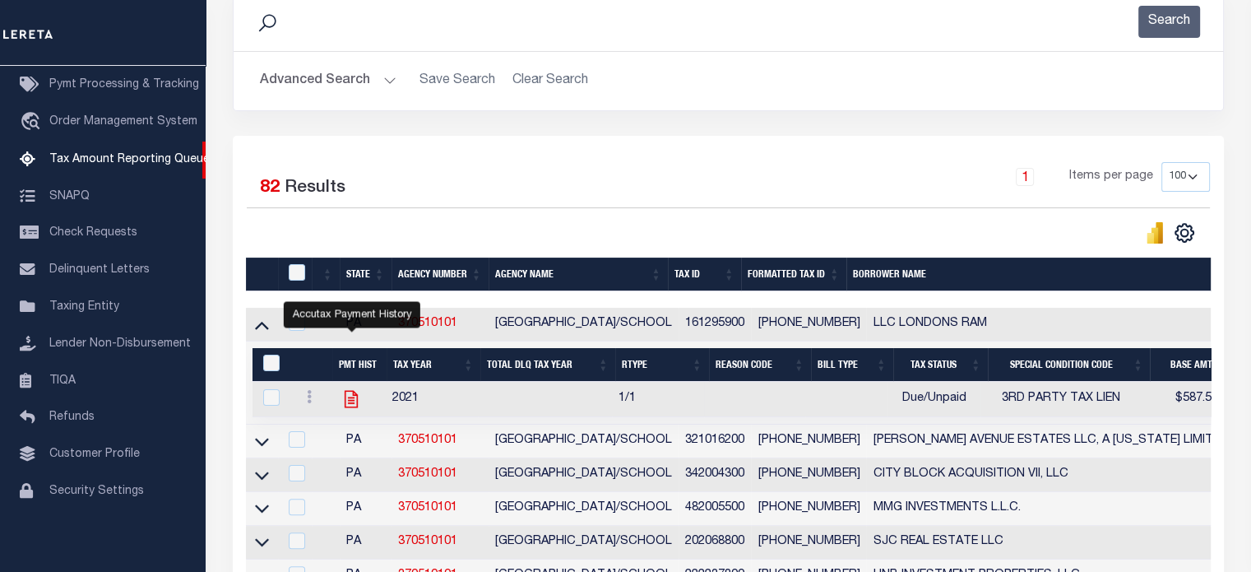
click at [349, 396] on icon "" at bounding box center [350, 398] width 21 height 21
checkbox input "true"
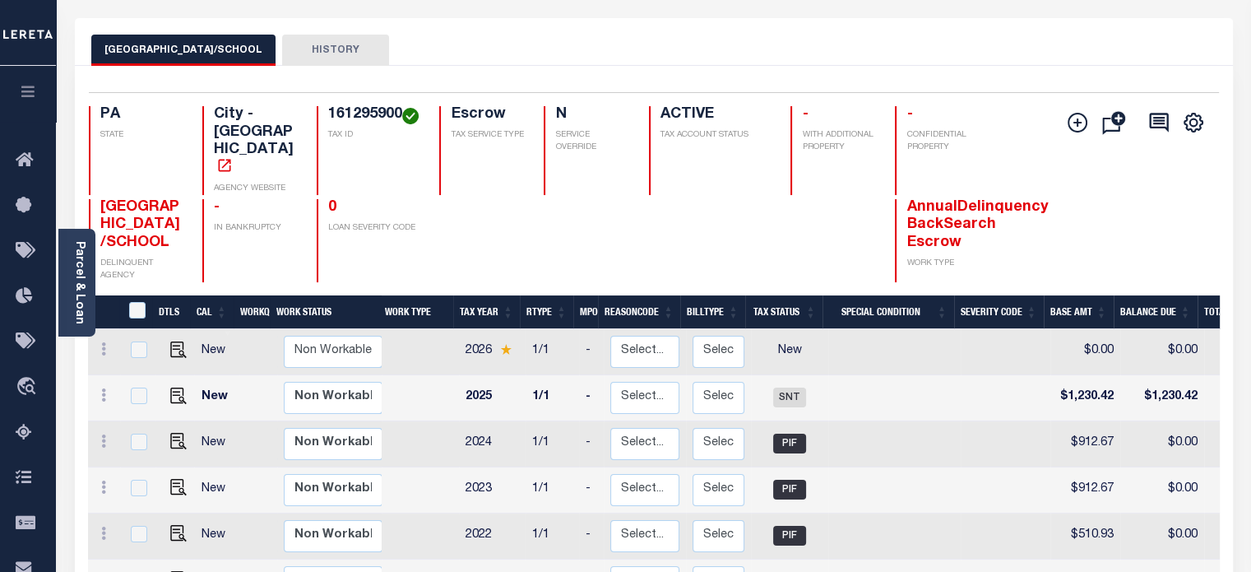
scroll to position [10, 0]
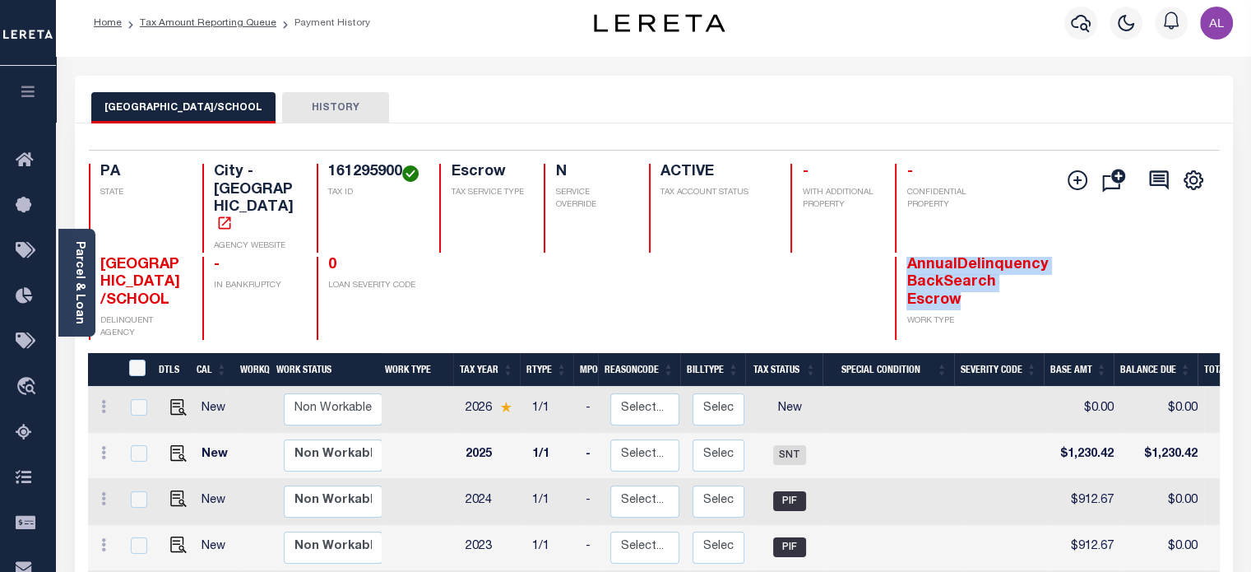
drag, startPoint x: 976, startPoint y: 272, endPoint x: 910, endPoint y: 226, distance: 80.3
click at [910, 257] on h4 "AnnualDelinquency BackSearch Escrow" at bounding box center [947, 283] width 83 height 53
click at [990, 272] on div "[GEOGRAPHIC_DATA]/SCHOOL DELINQUENT AGENCY - IN BANKRUPTCY 0 LOAN SEVERITY CODE…" at bounding box center [560, 298] width 942 height 83
